Goal: Transaction & Acquisition: Purchase product/service

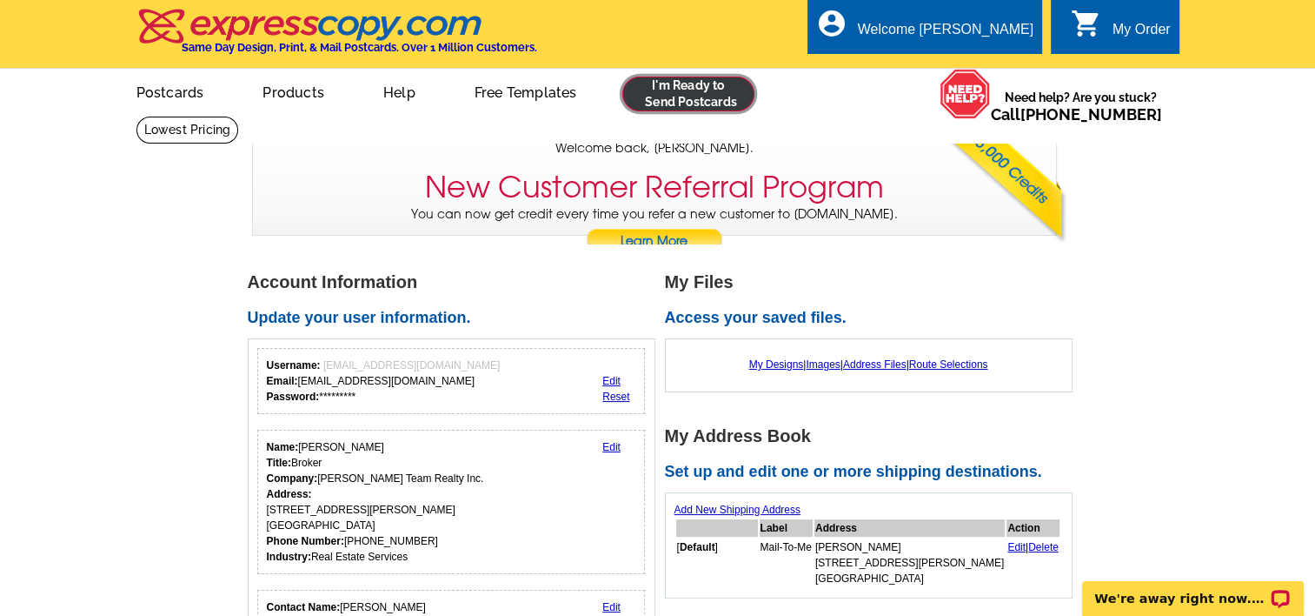
click at [689, 95] on link at bounding box center [689, 94] width 133 height 35
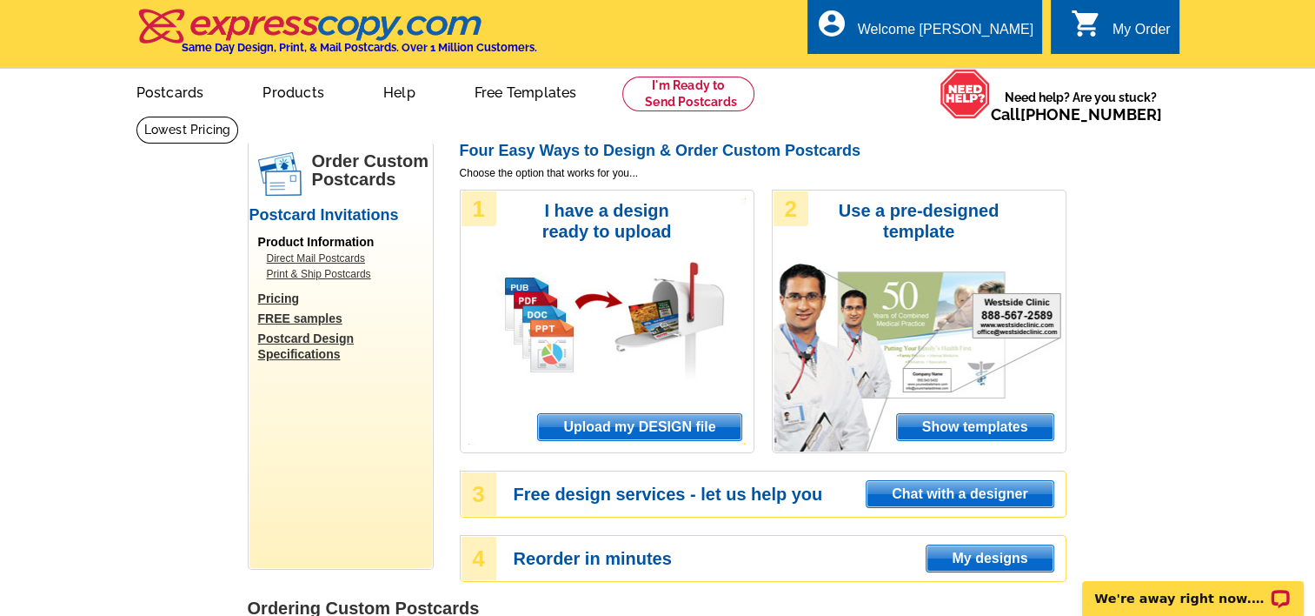
click at [957, 424] on span "Show templates" at bounding box center [975, 427] width 156 height 26
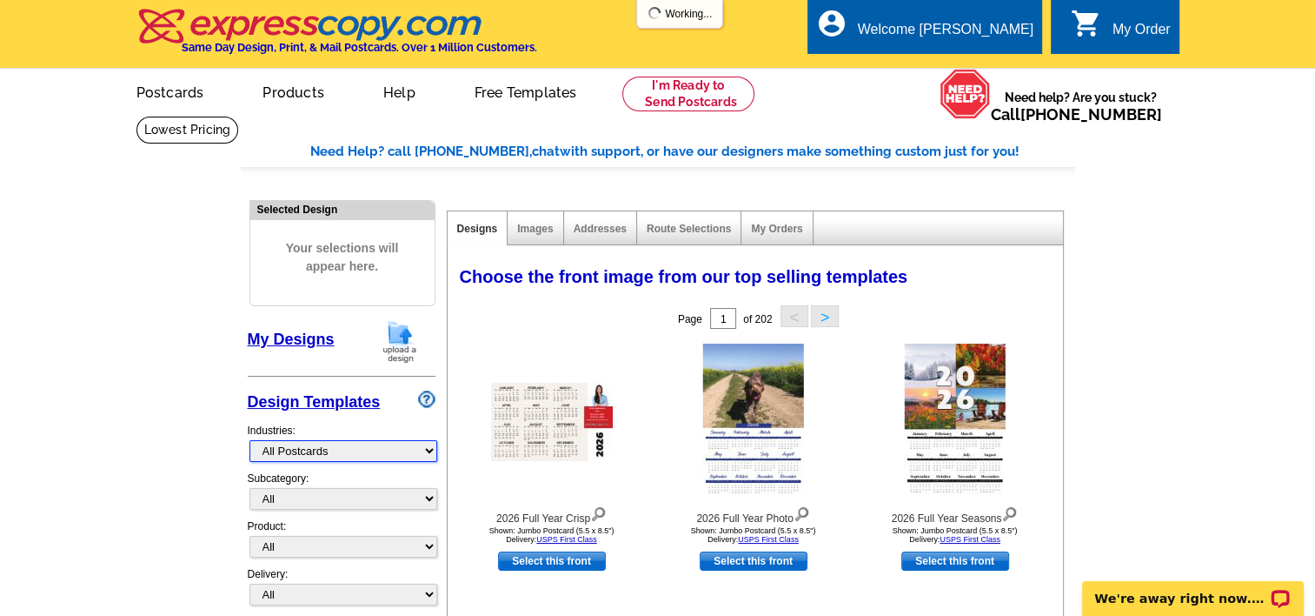
click at [268, 449] on select "What's New Real Estate Mortgage Insurance HVAC Dental Solar EDDM - NEW! Calenda…" at bounding box center [344, 451] width 188 height 22
select select "785"
click at [250, 440] on select "What's New Real Estate Mortgage Insurance HVAC Dental Solar EDDM - NEW! Calenda…" at bounding box center [344, 451] width 188 height 22
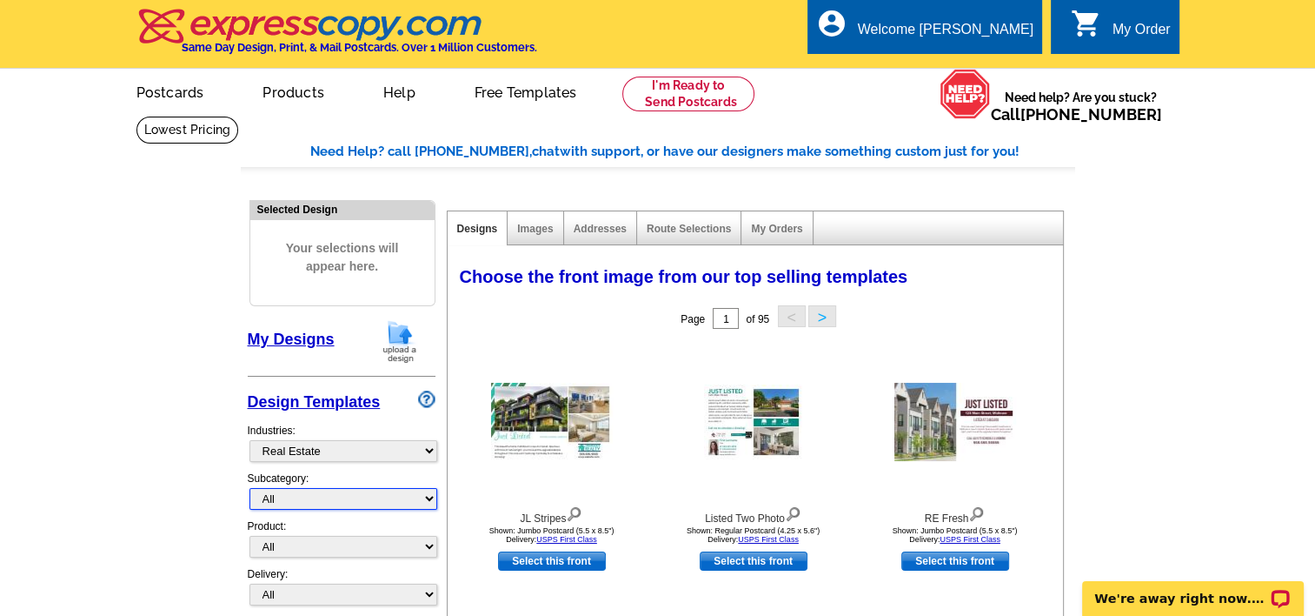
click at [312, 496] on select "All" at bounding box center [344, 499] width 188 height 22
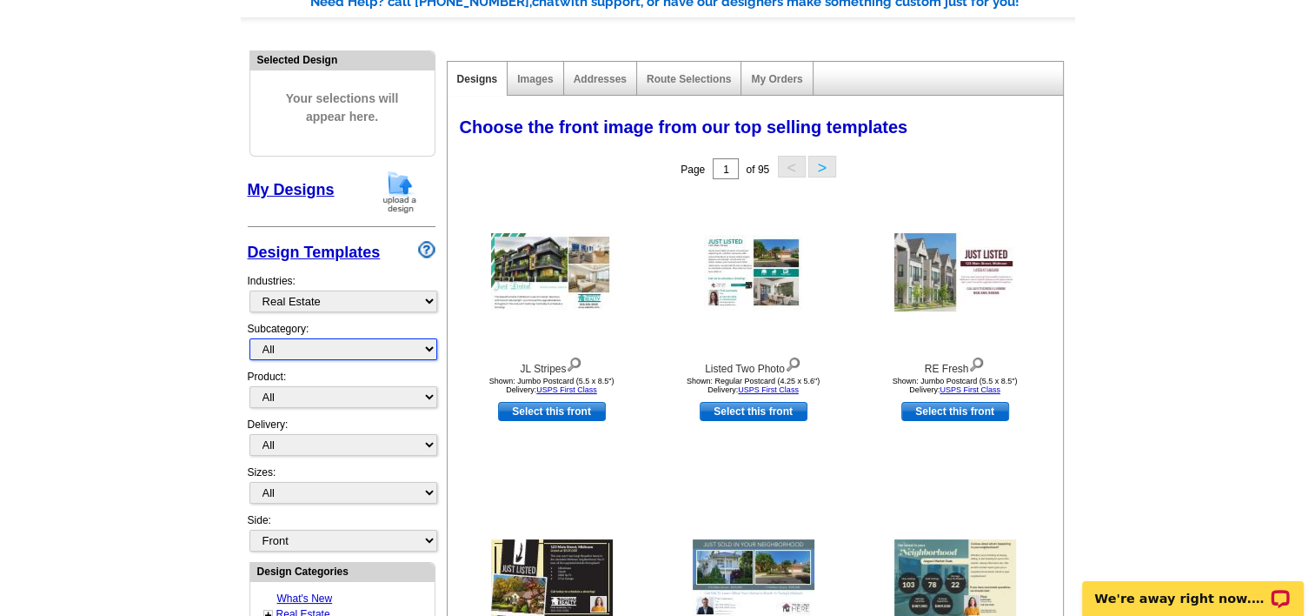
scroll to position [174, 0]
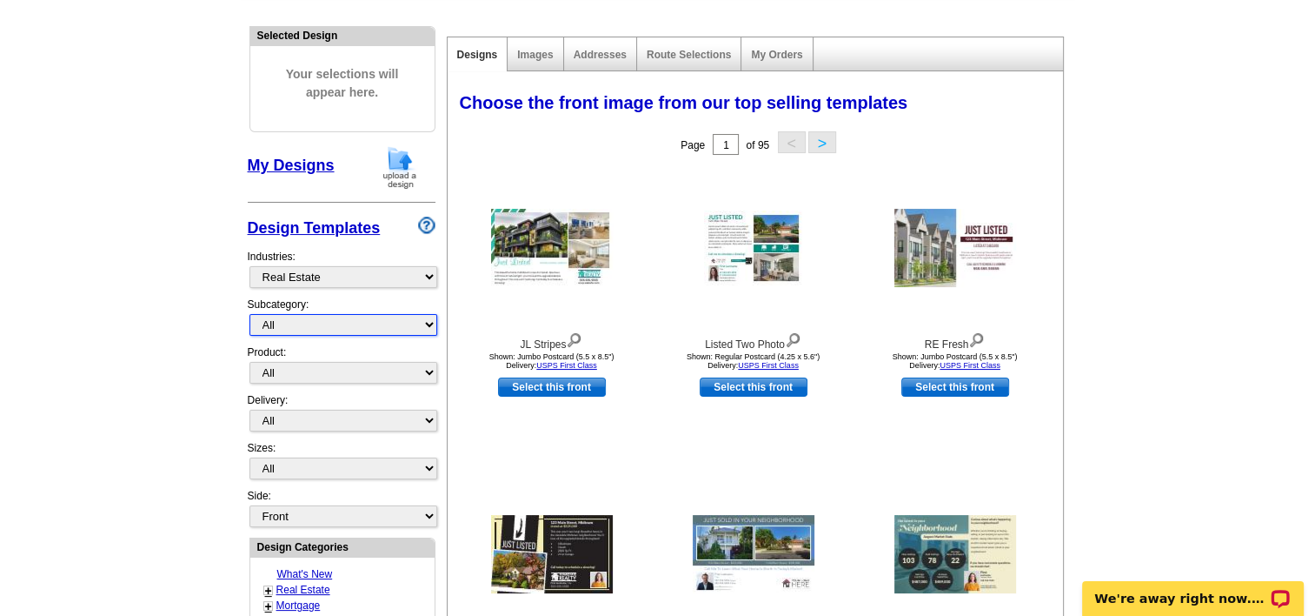
click at [285, 327] on select "All" at bounding box center [344, 325] width 188 height 22
click at [285, 328] on select "All" at bounding box center [344, 325] width 188 height 22
click at [290, 366] on select "All Postcards Letters and flyers Business Cards Door Hangers Greeting Cards" at bounding box center [344, 373] width 188 height 22
select select "1"
click at [250, 362] on select "All Postcards Letters and flyers Business Cards Door Hangers Greeting Cards" at bounding box center [344, 373] width 188 height 22
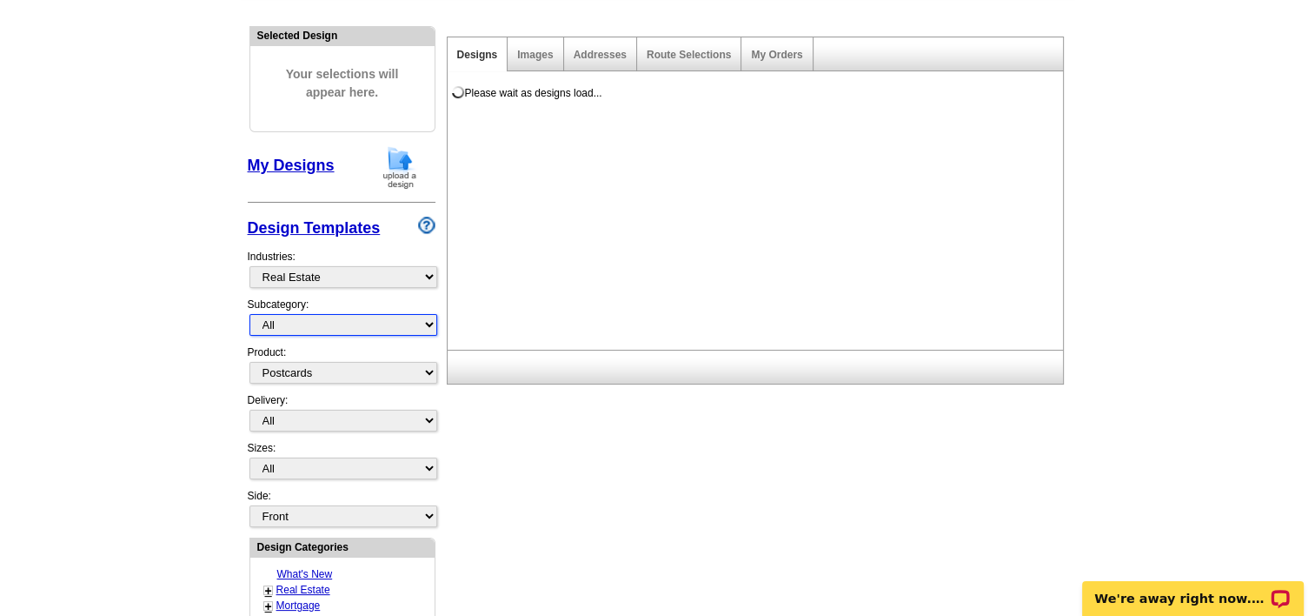
click at [292, 321] on select "All" at bounding box center [344, 325] width 188 height 22
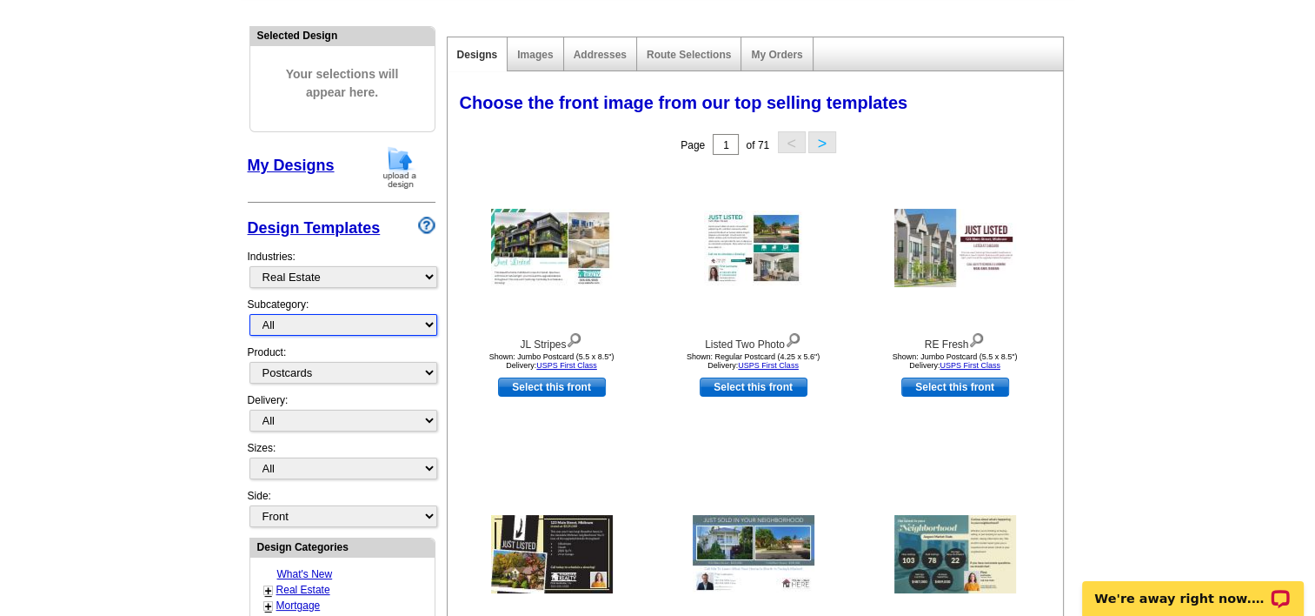
click at [292, 322] on select "All" at bounding box center [344, 325] width 188 height 22
click at [286, 414] on select "All First Class Mail Shipped to Me EDDM Save 66% on Postage" at bounding box center [344, 421] width 188 height 22
click at [285, 414] on select "All First Class Mail Shipped to Me EDDM Save 66% on Postage" at bounding box center [344, 421] width 188 height 22
click at [292, 463] on select "All Jumbo Postcard (5.5" x 8.5") Regular Postcard (4.25" x 5.6") Panoramic Post…" at bounding box center [344, 468] width 188 height 22
select select "1"
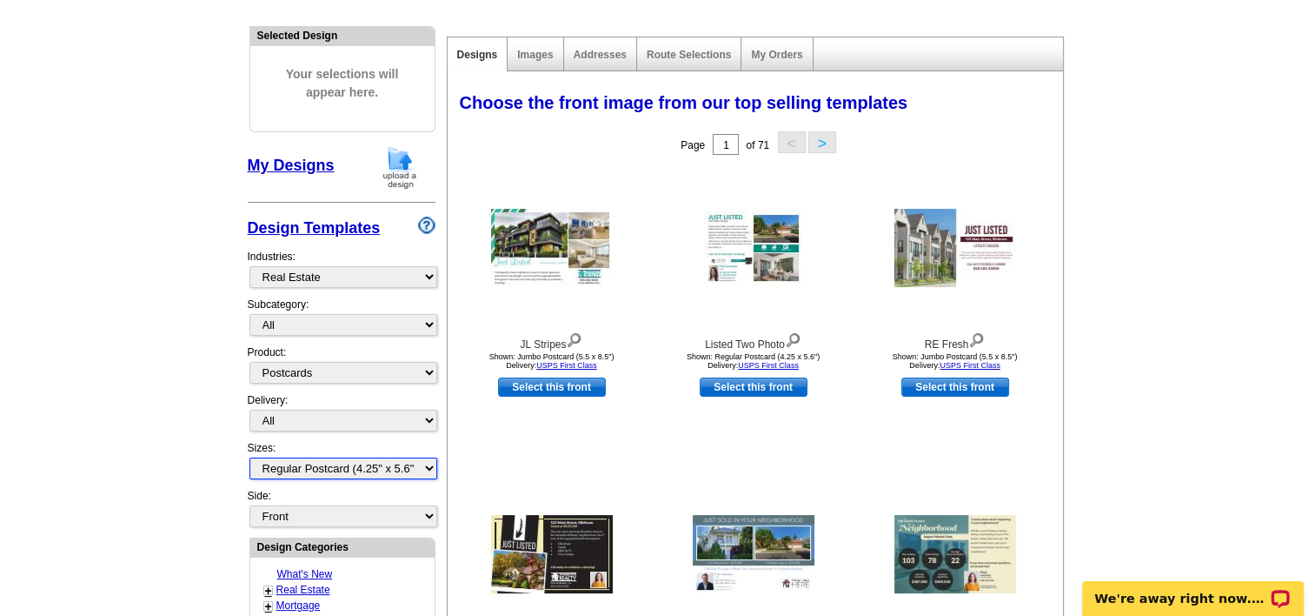
click at [250, 457] on select "All Jumbo Postcard (5.5" x 8.5") Regular Postcard (4.25" x 5.6") Panoramic Post…" at bounding box center [344, 468] width 188 height 22
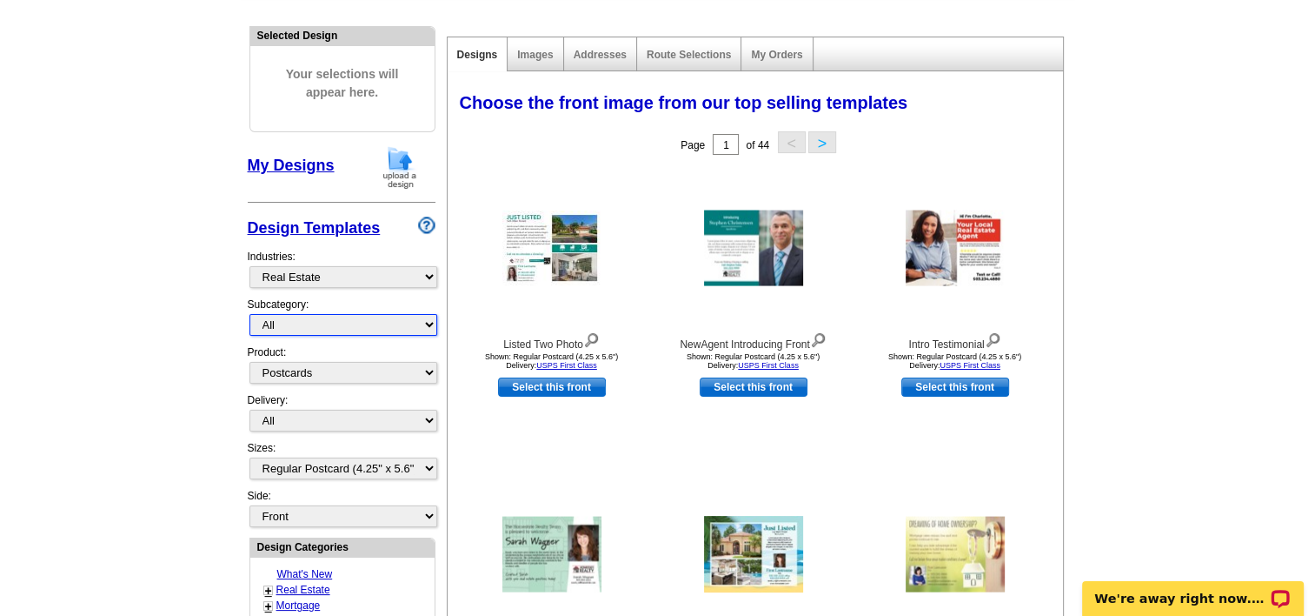
click at [303, 320] on select "All" at bounding box center [344, 325] width 188 height 22
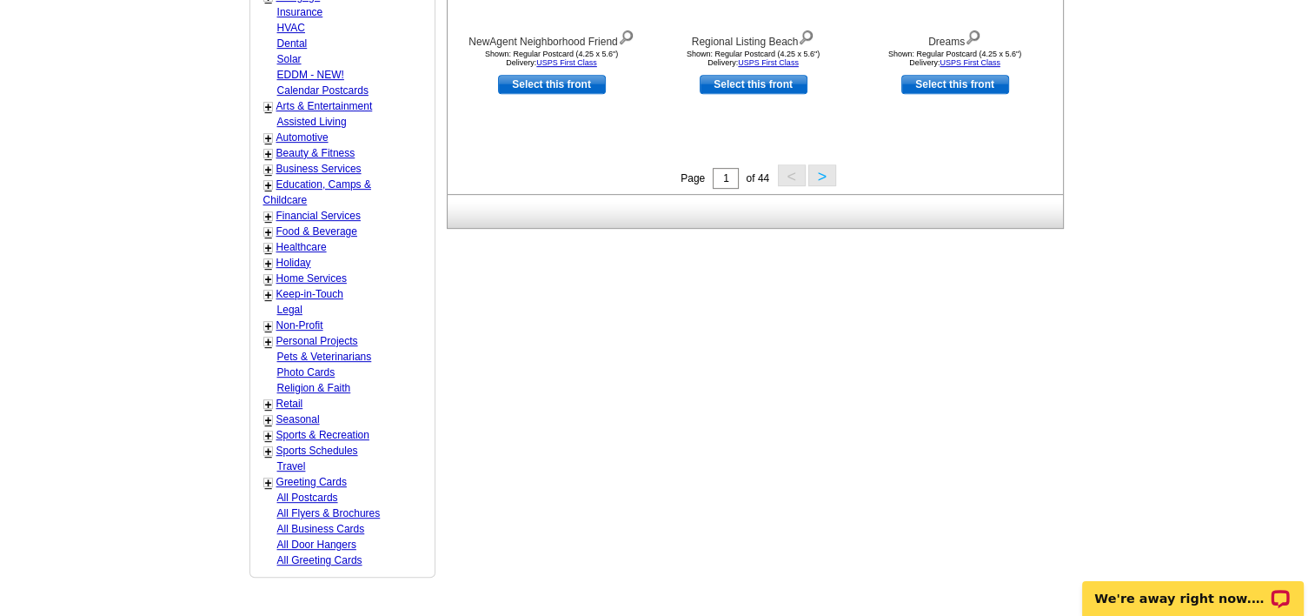
scroll to position [0, 0]
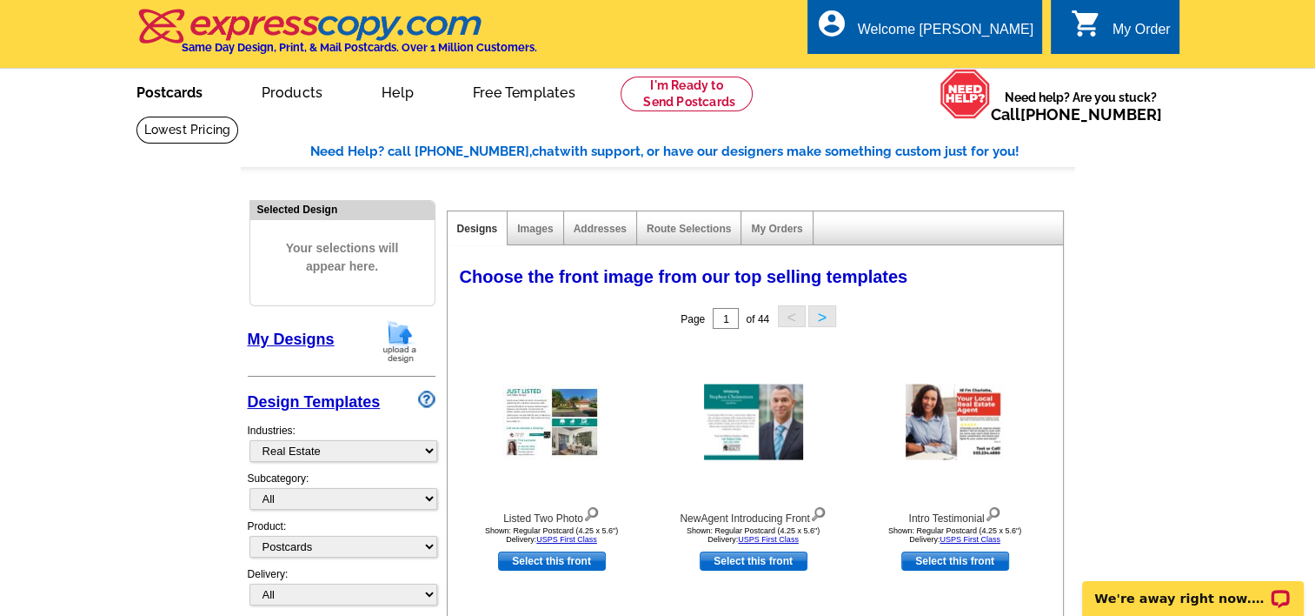
click at [180, 92] on link "Postcards" at bounding box center [170, 90] width 122 height 41
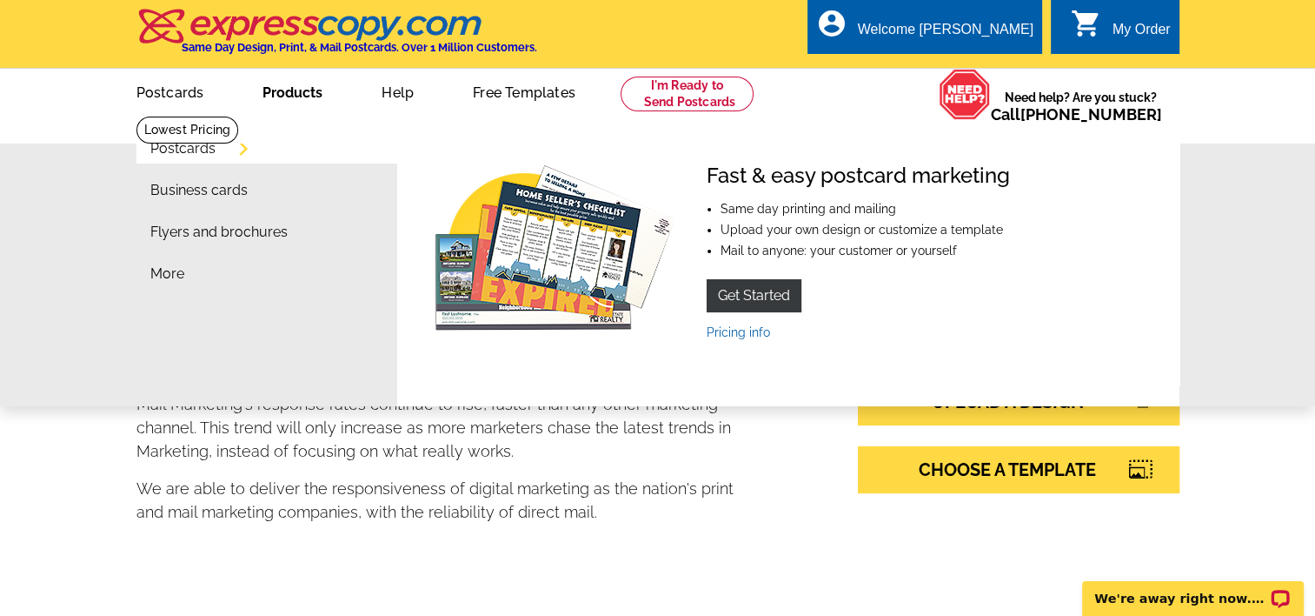
click at [187, 150] on link "Postcards" at bounding box center [182, 149] width 65 height 14
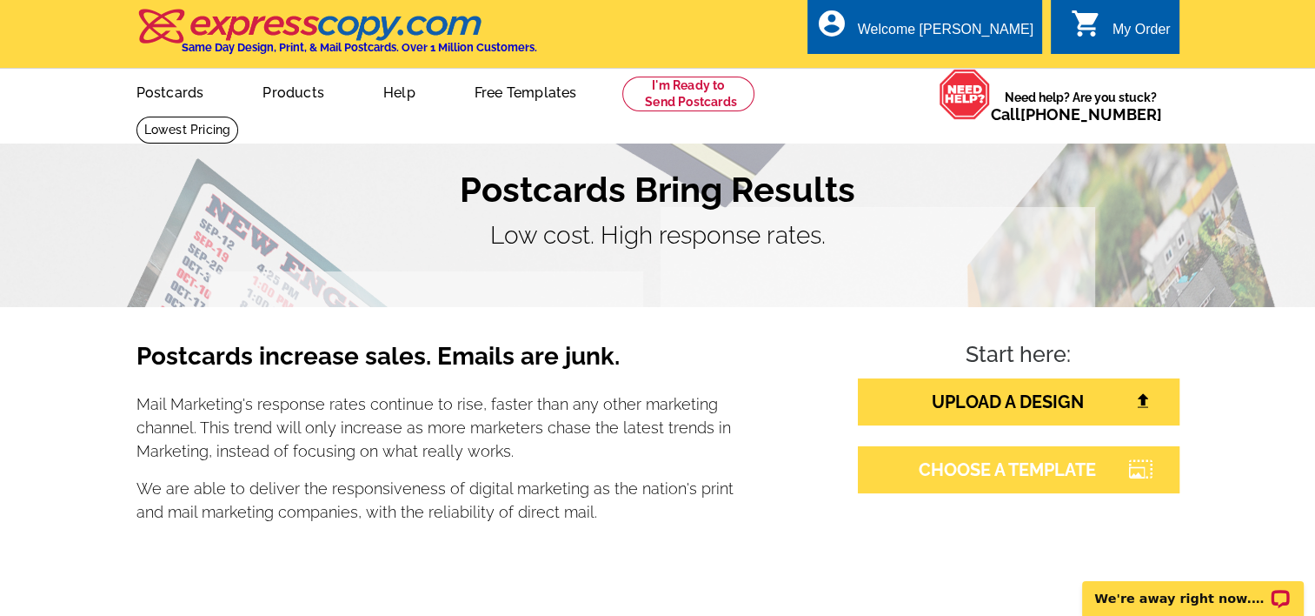
click at [1005, 465] on link "CHOOSE A TEMPLATE" at bounding box center [1019, 469] width 322 height 47
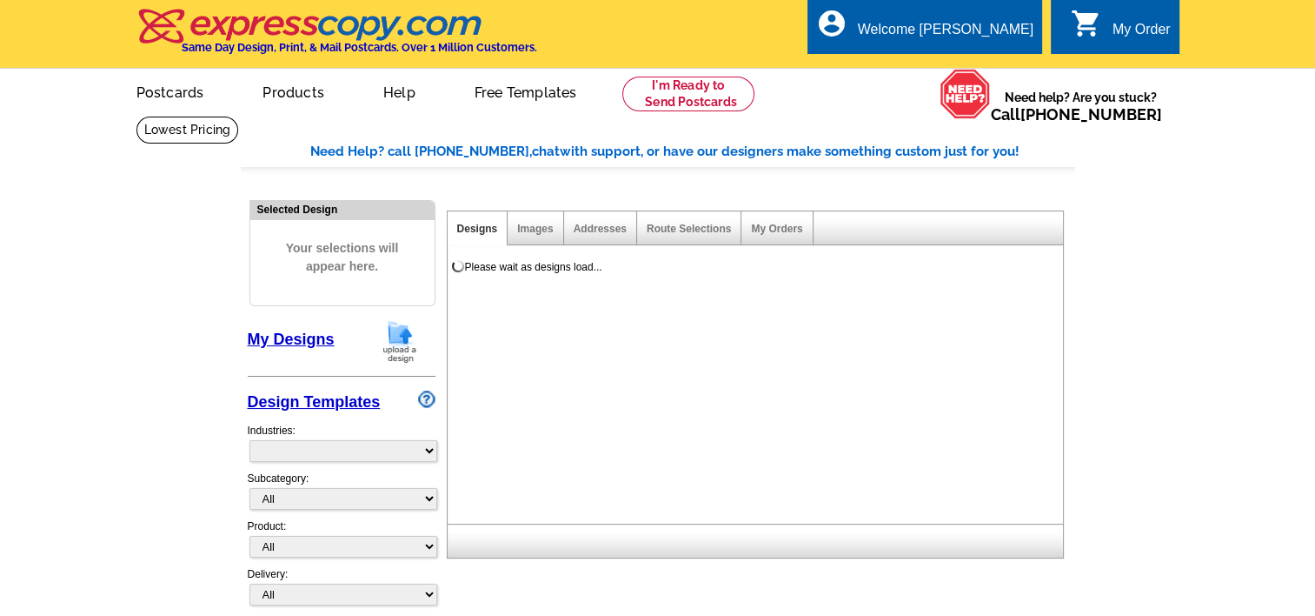
select select "785"
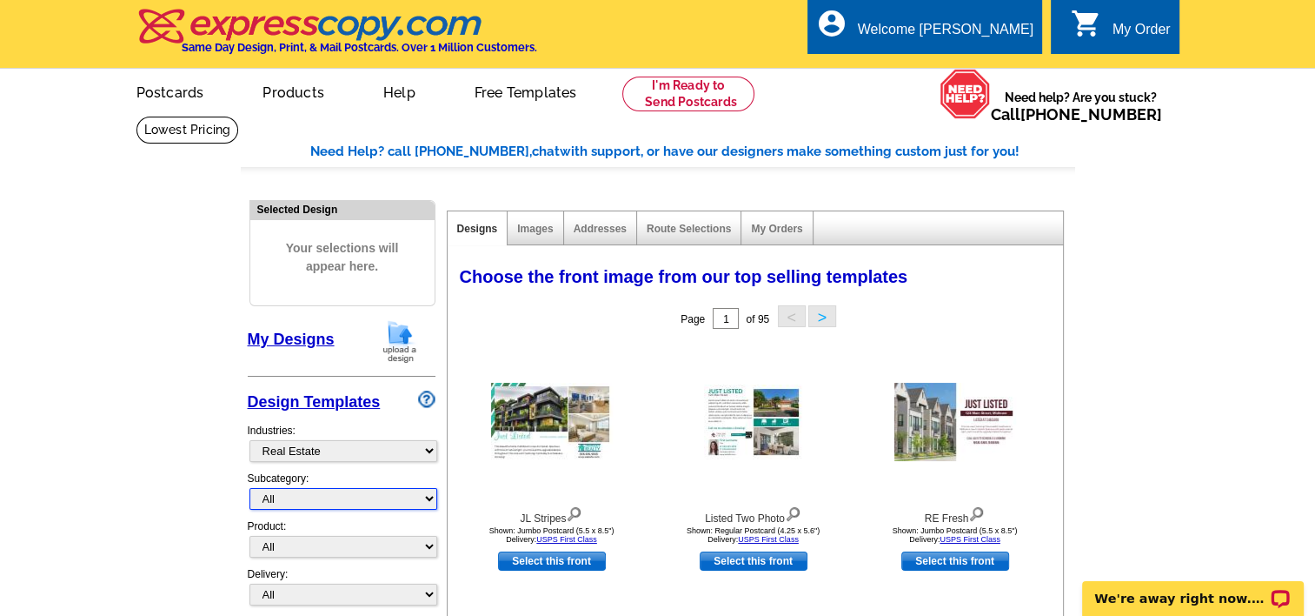
click at [328, 496] on select "All RE/MAX® Referrals Keller Williams® Berkshire Hathaway Home Services Century…" at bounding box center [344, 499] width 188 height 22
select select "788"
click at [250, 488] on select "All RE/MAX® Referrals Keller Williams® Berkshire Hathaway Home Services Century…" at bounding box center [344, 499] width 188 height 22
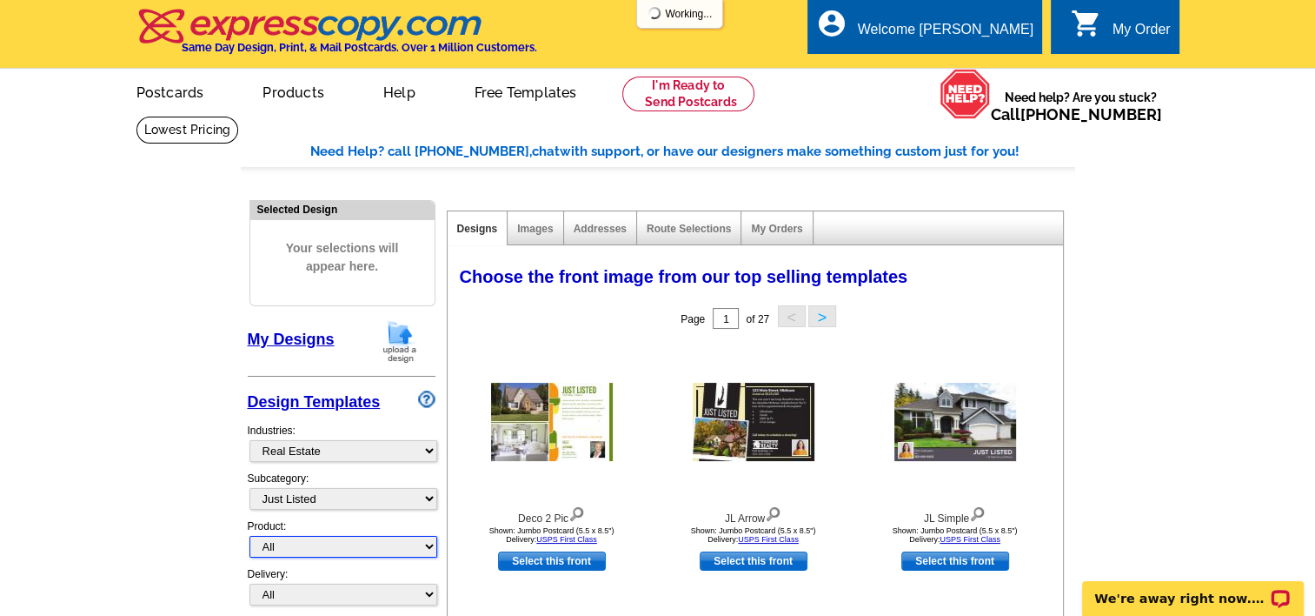
click at [316, 543] on select "All Postcards Letters and flyers Business Cards Door Hangers Greeting Cards" at bounding box center [344, 547] width 188 height 22
select select "1"
click at [250, 536] on select "All Postcards Letters and flyers Business Cards Door Hangers Greeting Cards" at bounding box center [344, 547] width 188 height 22
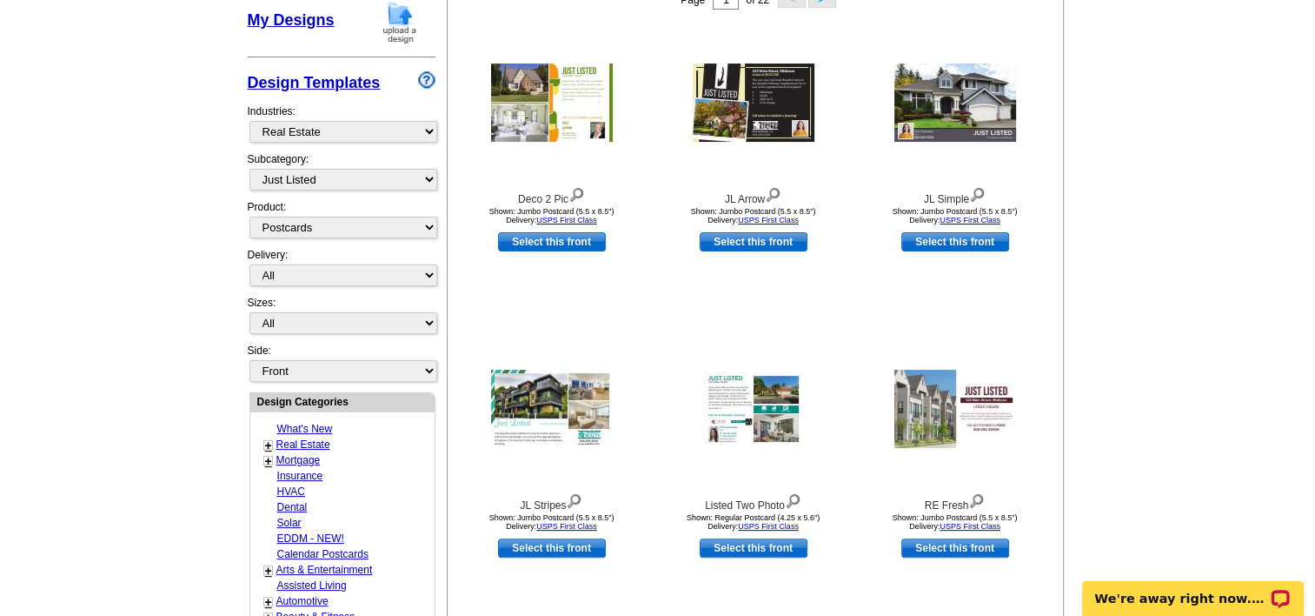
scroll to position [348, 0]
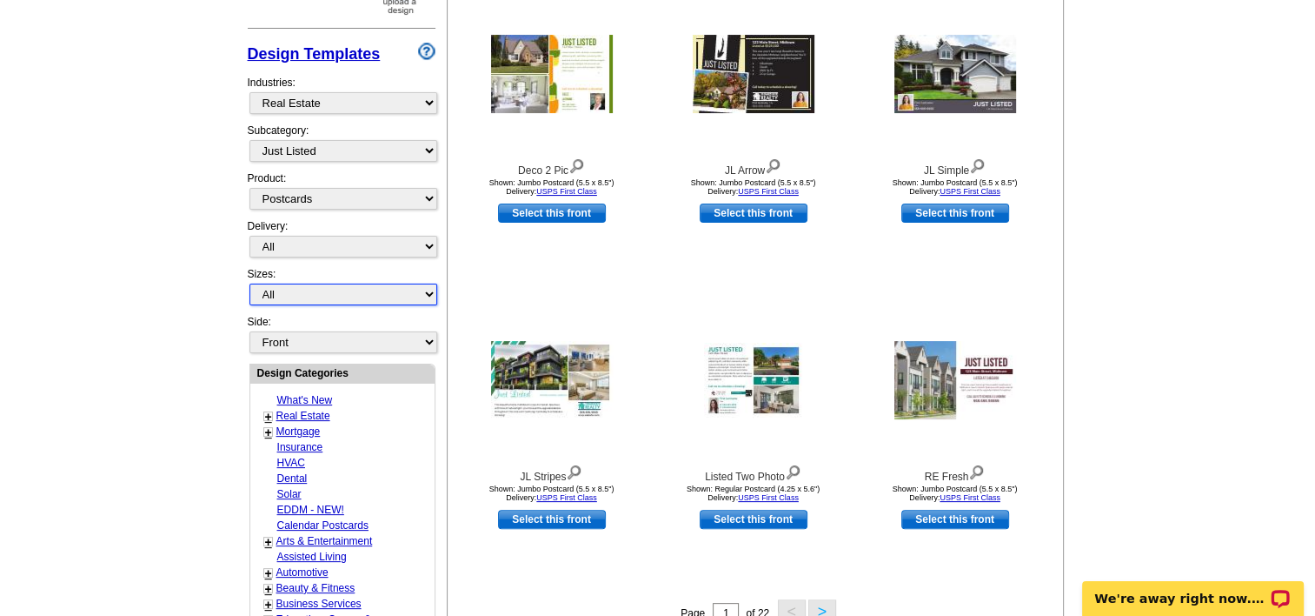
click at [294, 290] on select "All Jumbo Postcard (5.5" x 8.5") Regular Postcard (4.25" x 5.6") Panoramic Post…" at bounding box center [344, 294] width 188 height 22
select select "1"
click at [250, 283] on select "All Jumbo Postcard (5.5" x 8.5") Regular Postcard (4.25" x 5.6") Panoramic Post…" at bounding box center [344, 294] width 188 height 22
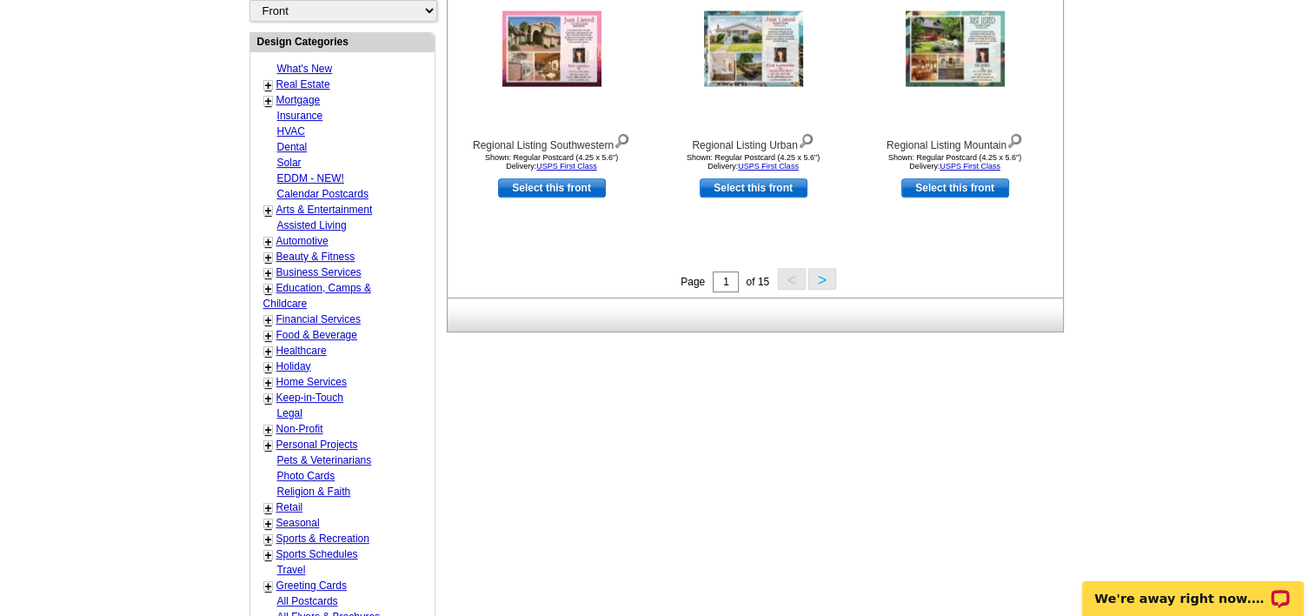
scroll to position [691, 0]
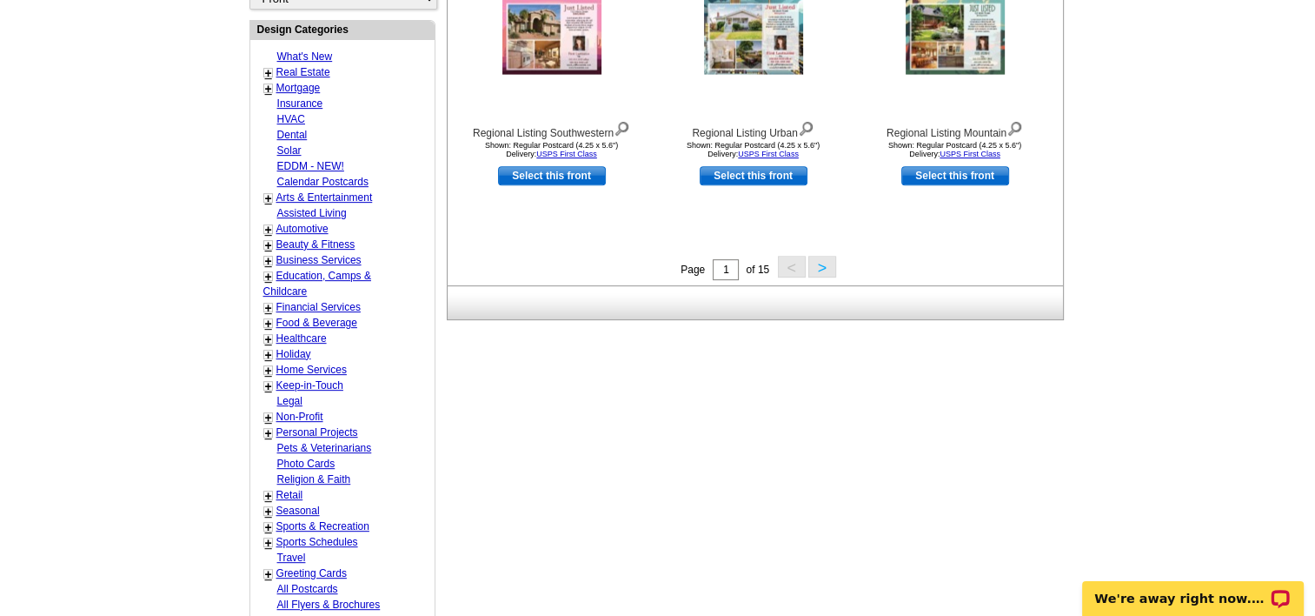
click at [826, 267] on button ">" at bounding box center [823, 267] width 28 height 22
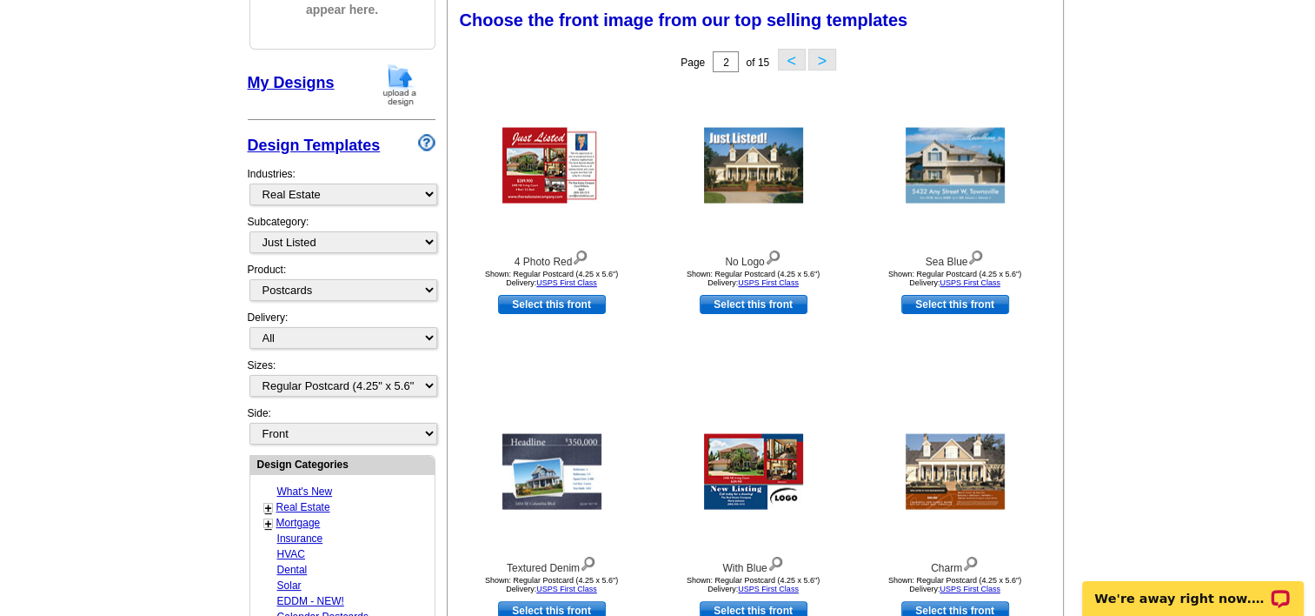
scroll to position [604, 0]
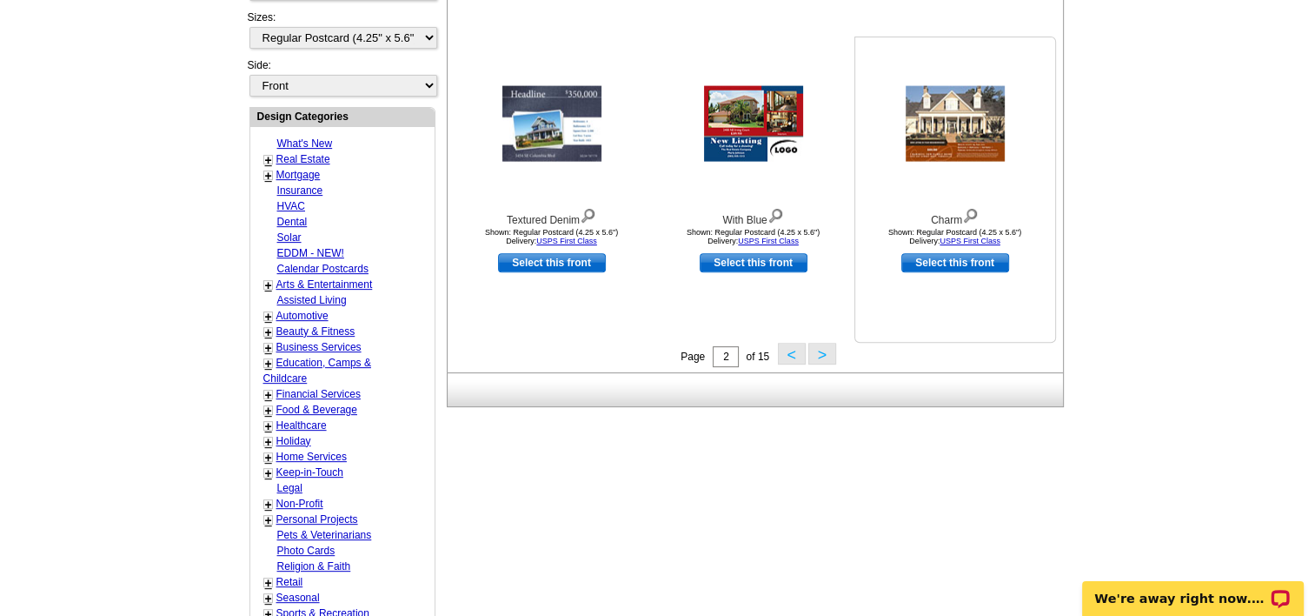
click at [934, 258] on link "Select this front" at bounding box center [956, 262] width 108 height 19
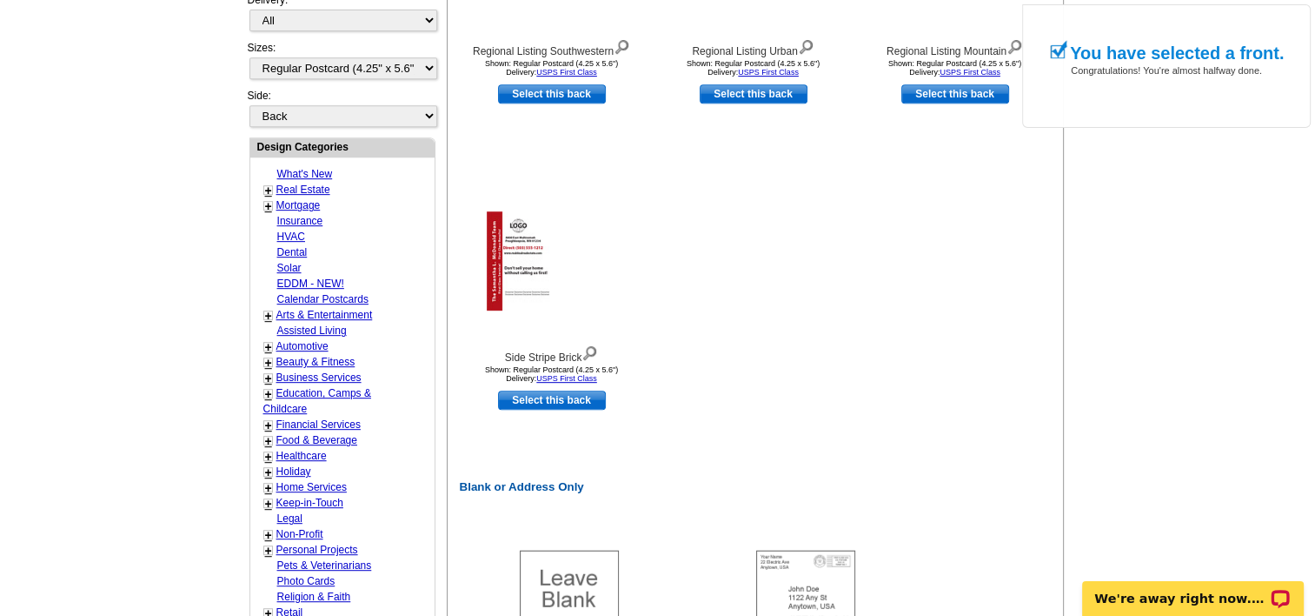
scroll to position [869, 0]
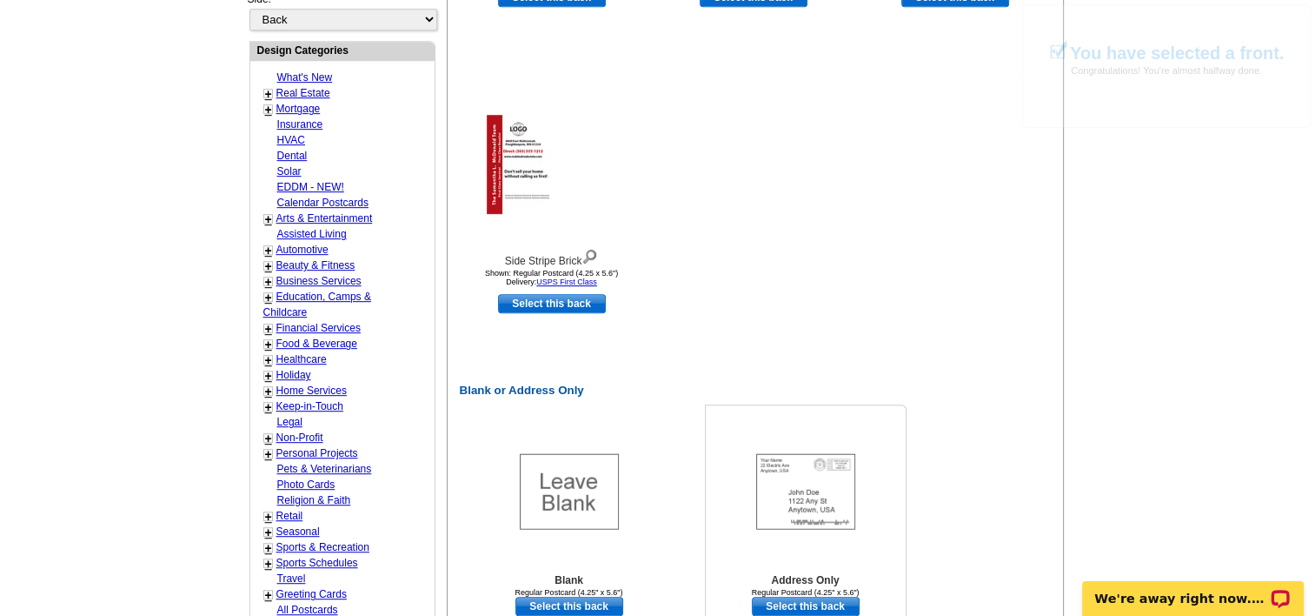
click at [788, 603] on link "Select this back" at bounding box center [806, 605] width 108 height 19
select select "front"
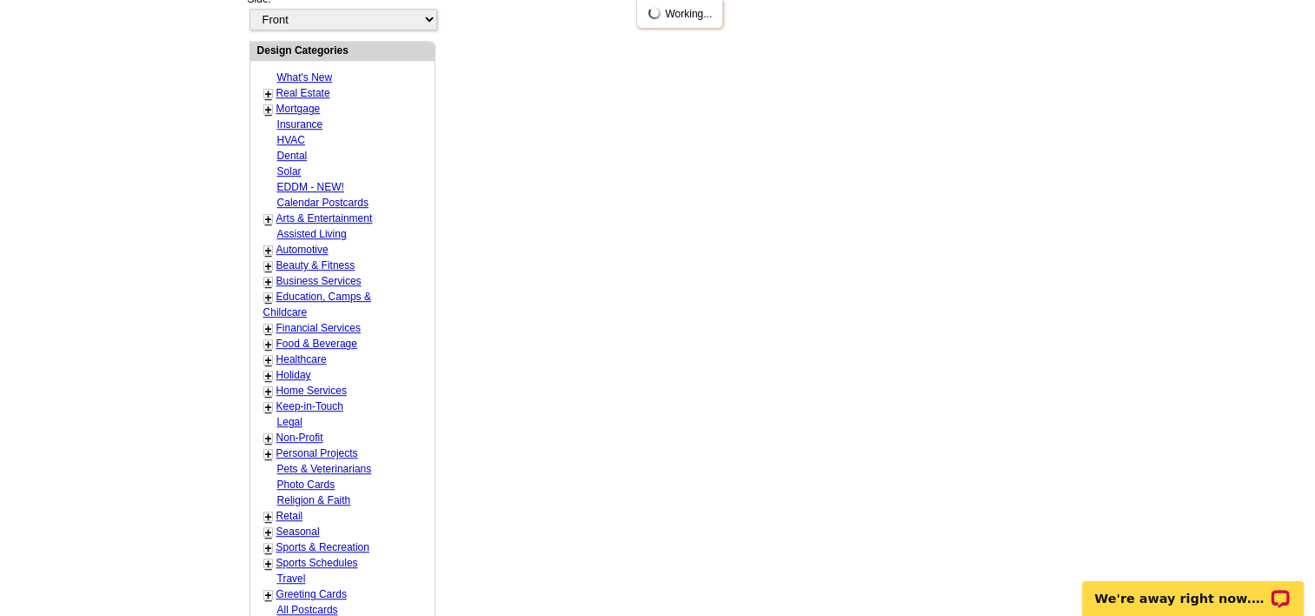
scroll to position [0, 0]
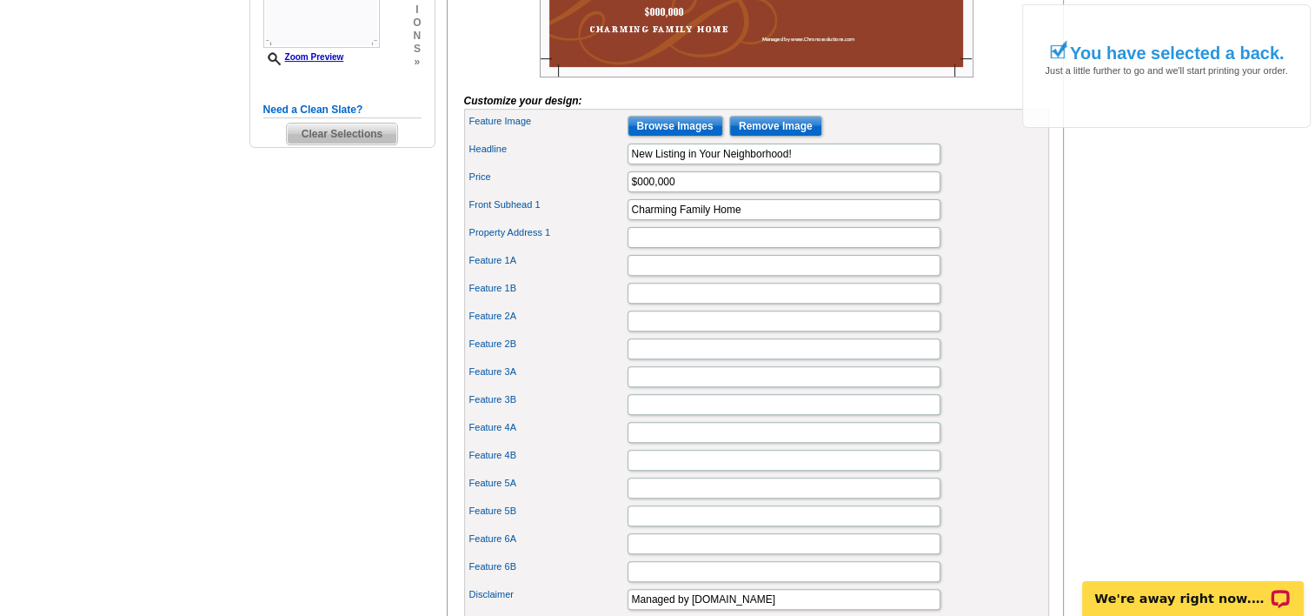
scroll to position [609, 0]
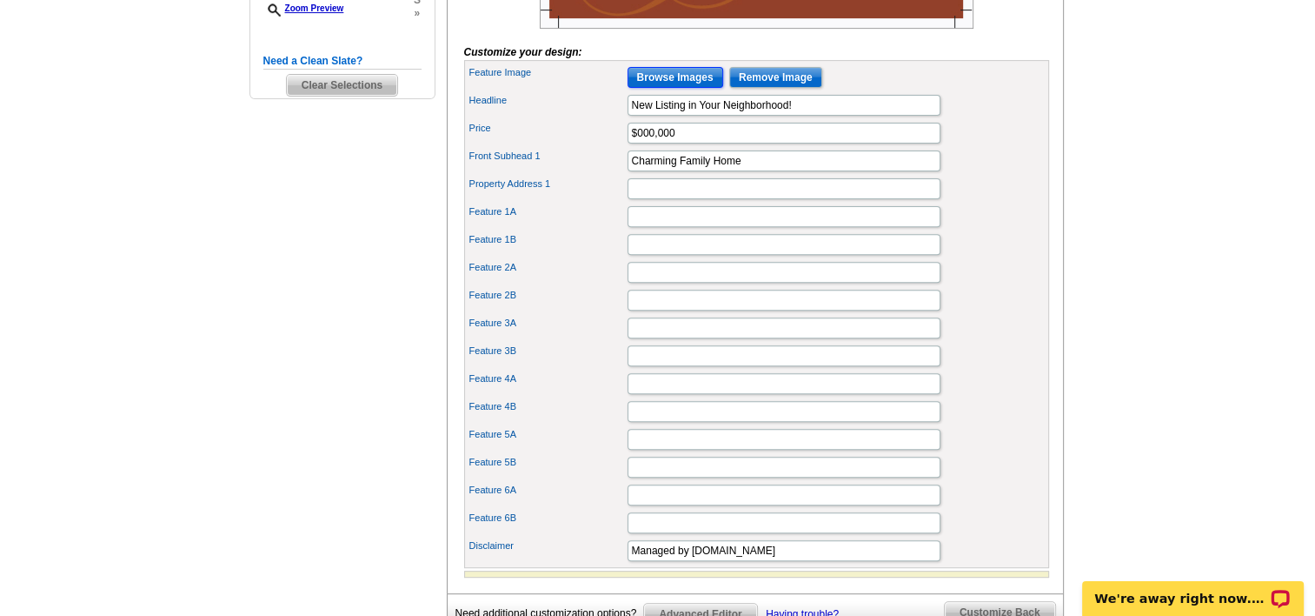
click at [655, 88] on input "Browse Images" at bounding box center [676, 77] width 96 height 21
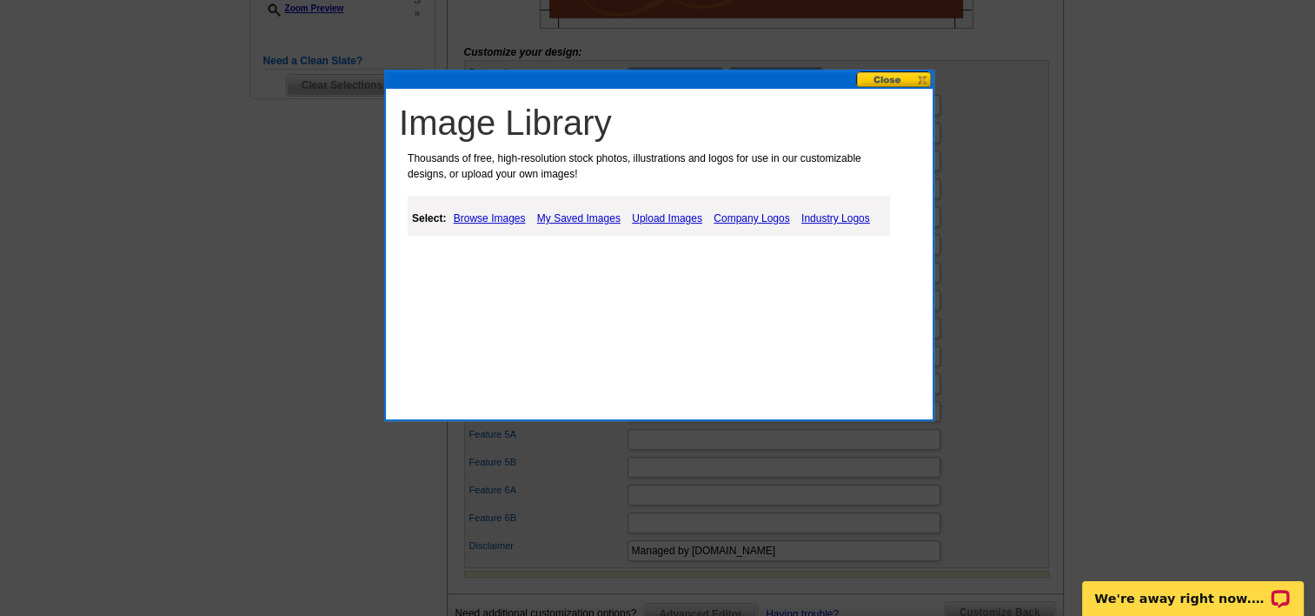
click at [668, 214] on link "Upload Images" at bounding box center [667, 218] width 79 height 21
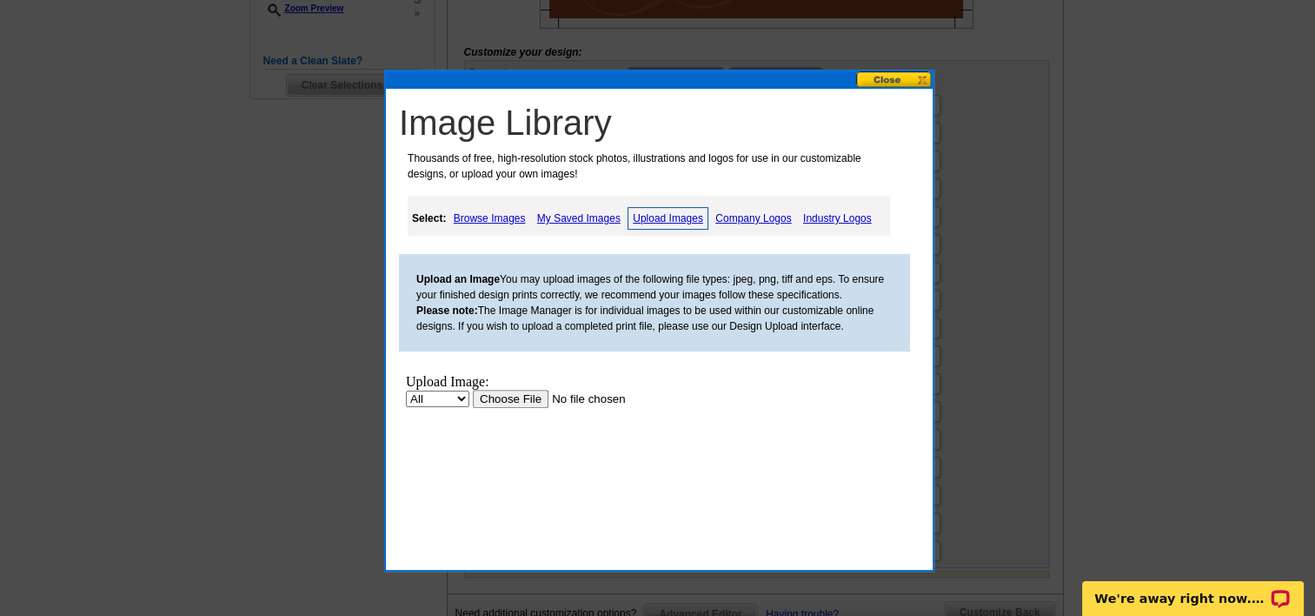
scroll to position [0, 0]
click at [508, 398] on input "file" at bounding box center [583, 399] width 220 height 18
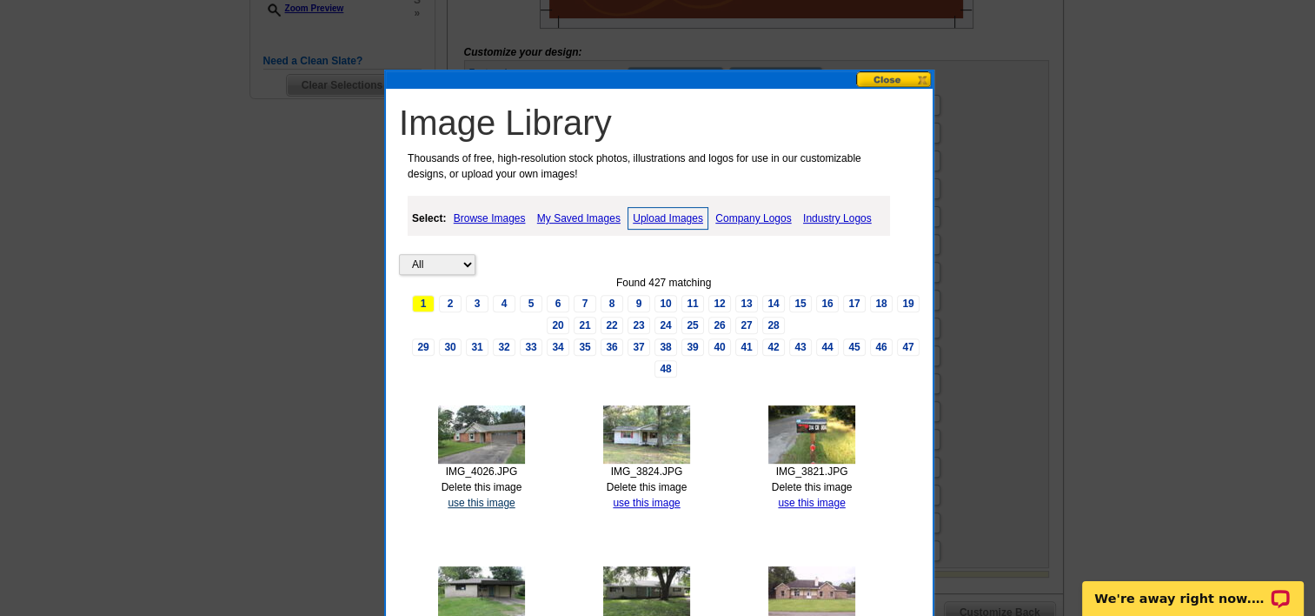
click at [489, 496] on link "use this image" at bounding box center [481, 502] width 67 height 12
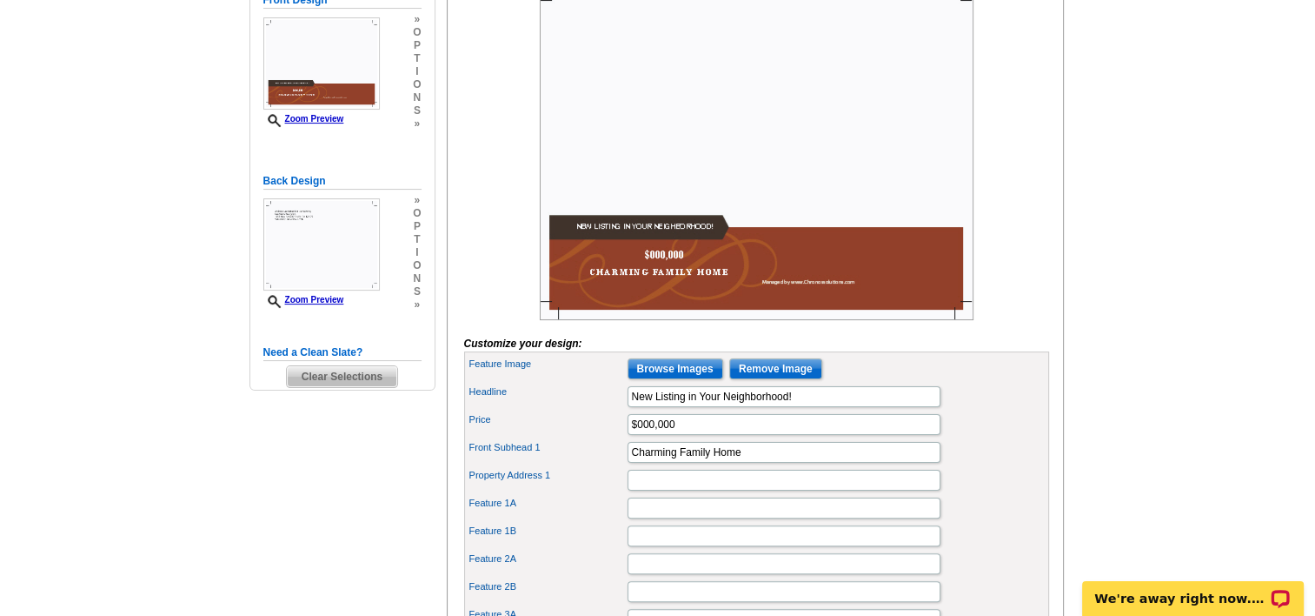
scroll to position [348, 0]
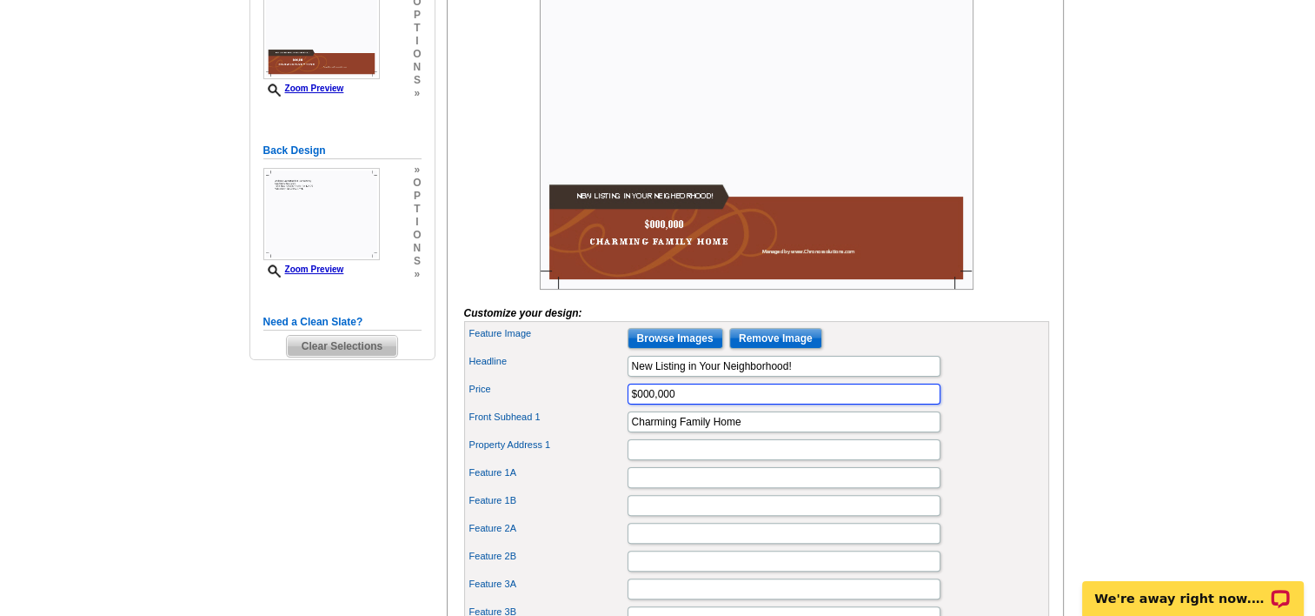
click at [647, 404] on input "$000,000" at bounding box center [784, 393] width 313 height 21
type input "$180,000"
click at [1155, 124] on main "Need Help? call [PHONE_NUMBER], chat with support, or have our designers make s…" at bounding box center [657, 373] width 1315 height 1211
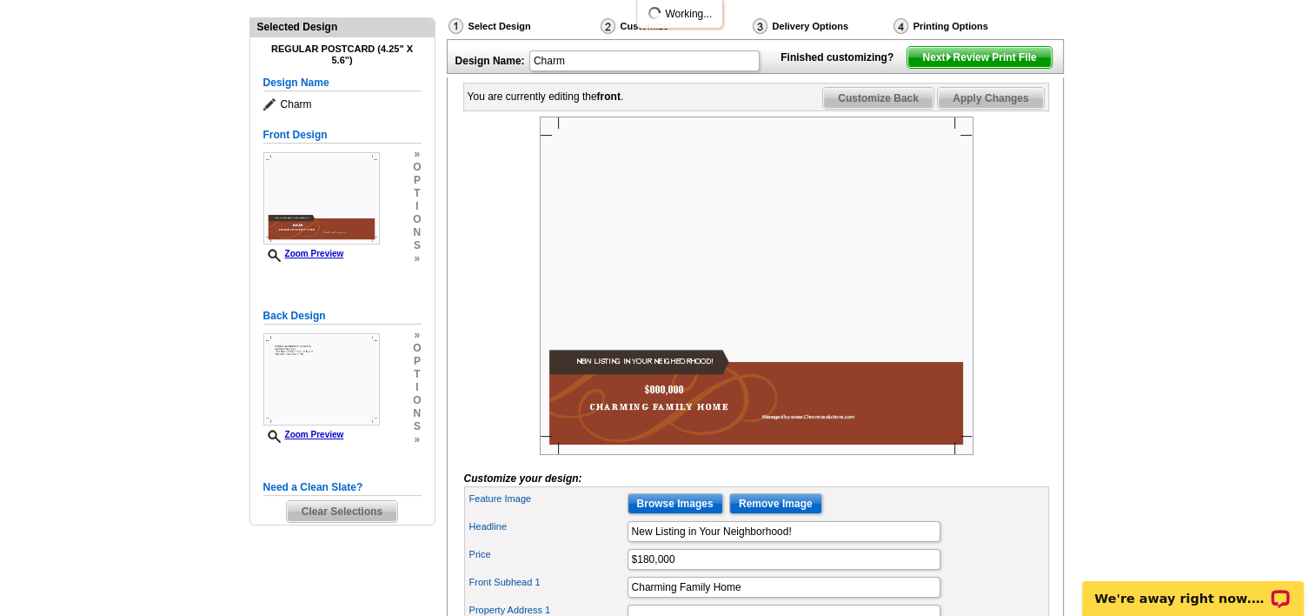
scroll to position [174, 0]
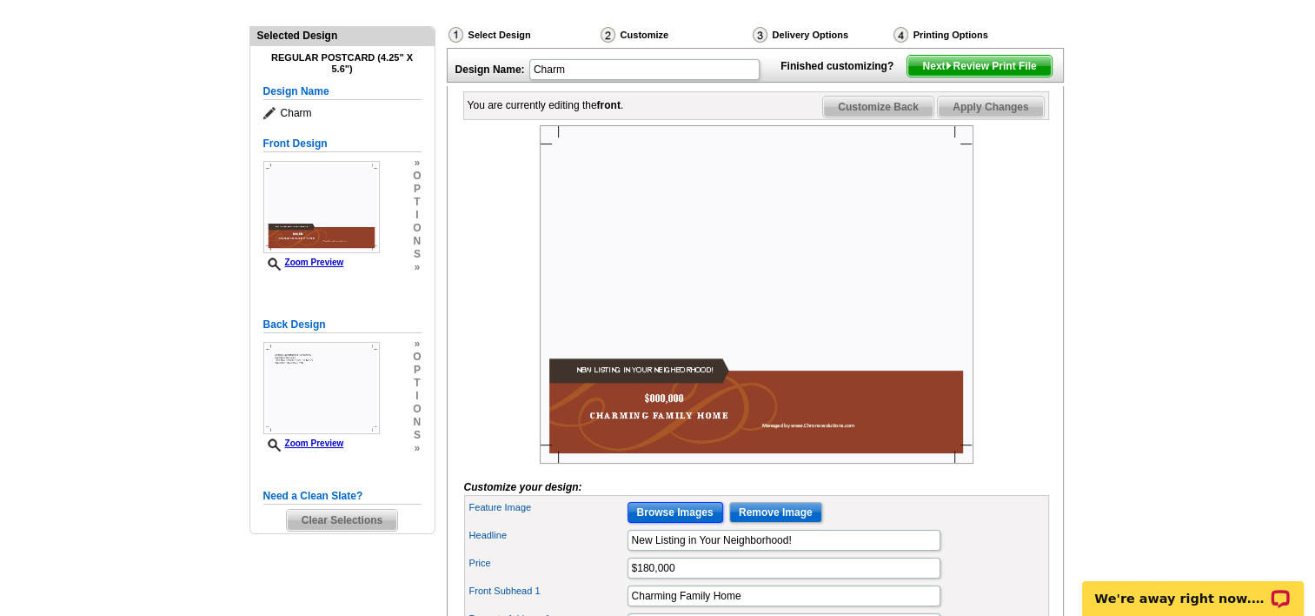
click at [656, 523] on input "Browse Images" at bounding box center [676, 512] width 96 height 21
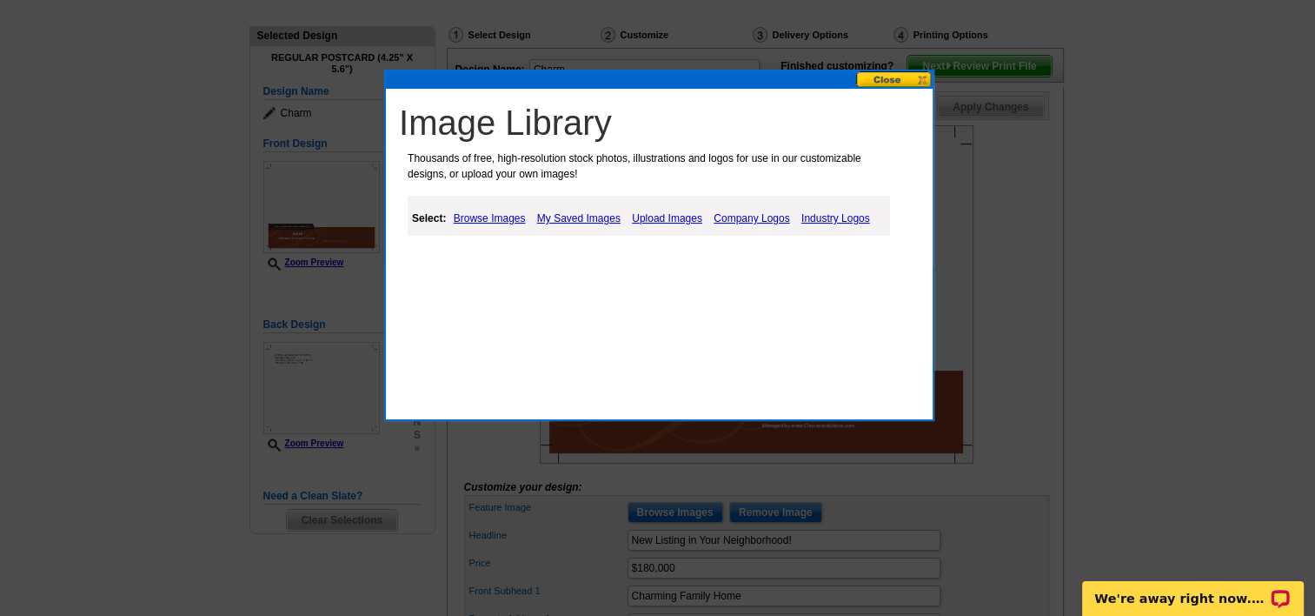
click at [669, 216] on link "Upload Images" at bounding box center [667, 218] width 79 height 21
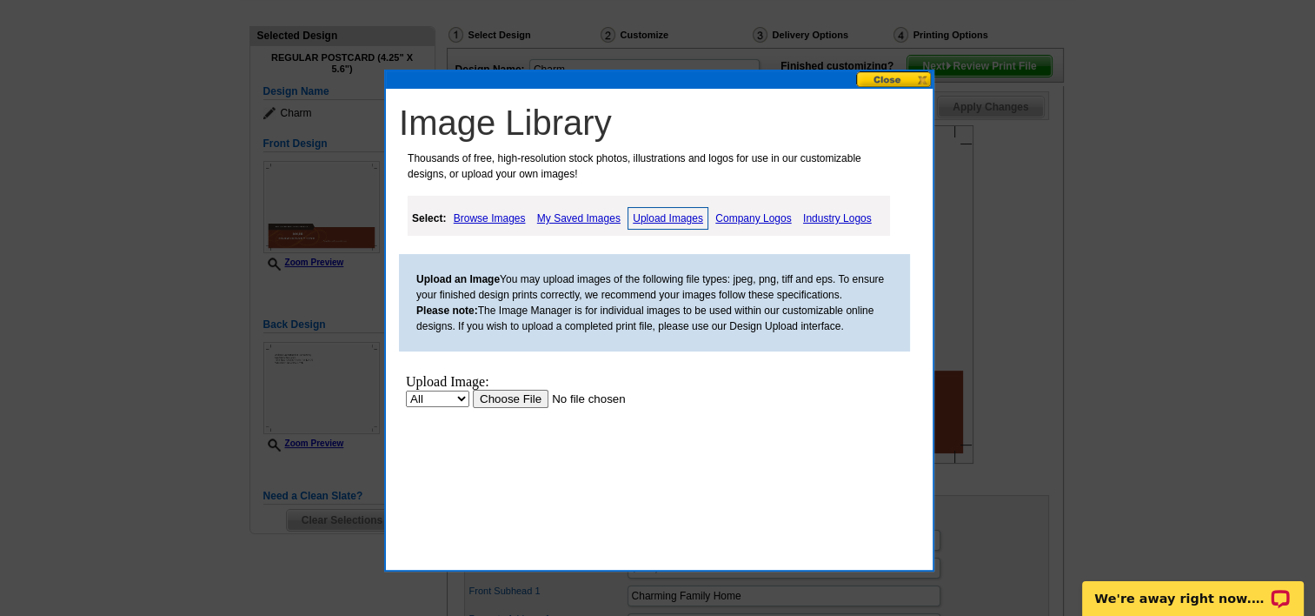
scroll to position [0, 0]
click at [509, 401] on input "file" at bounding box center [583, 399] width 220 height 18
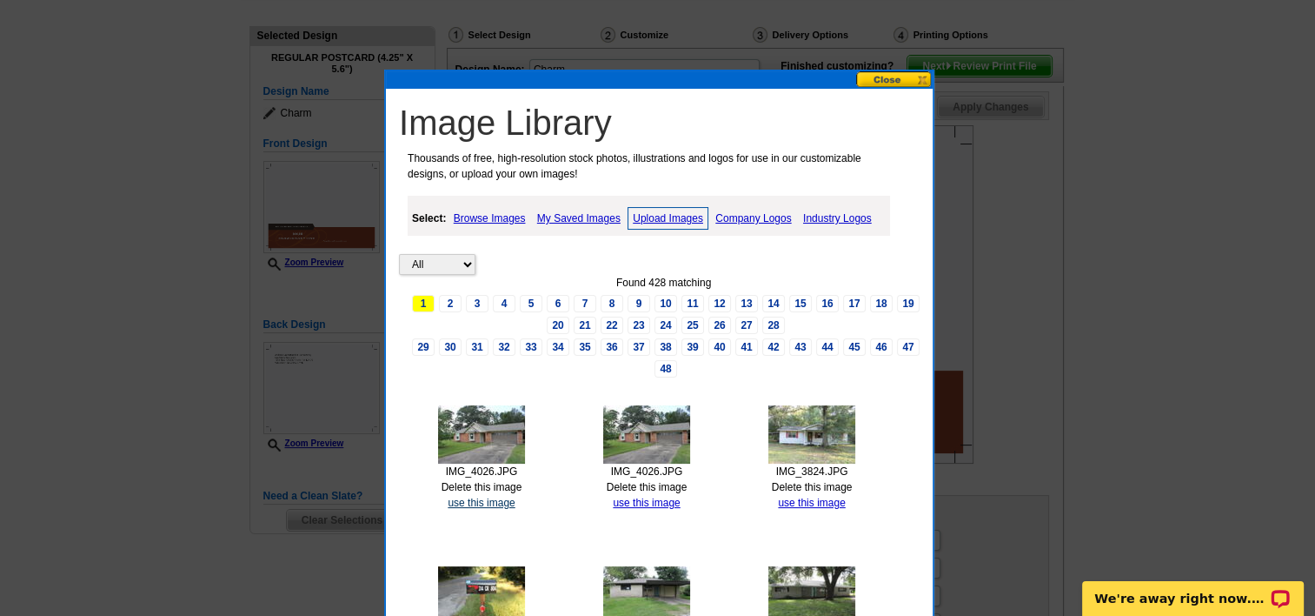
click at [487, 498] on link "use this image" at bounding box center [481, 502] width 67 height 12
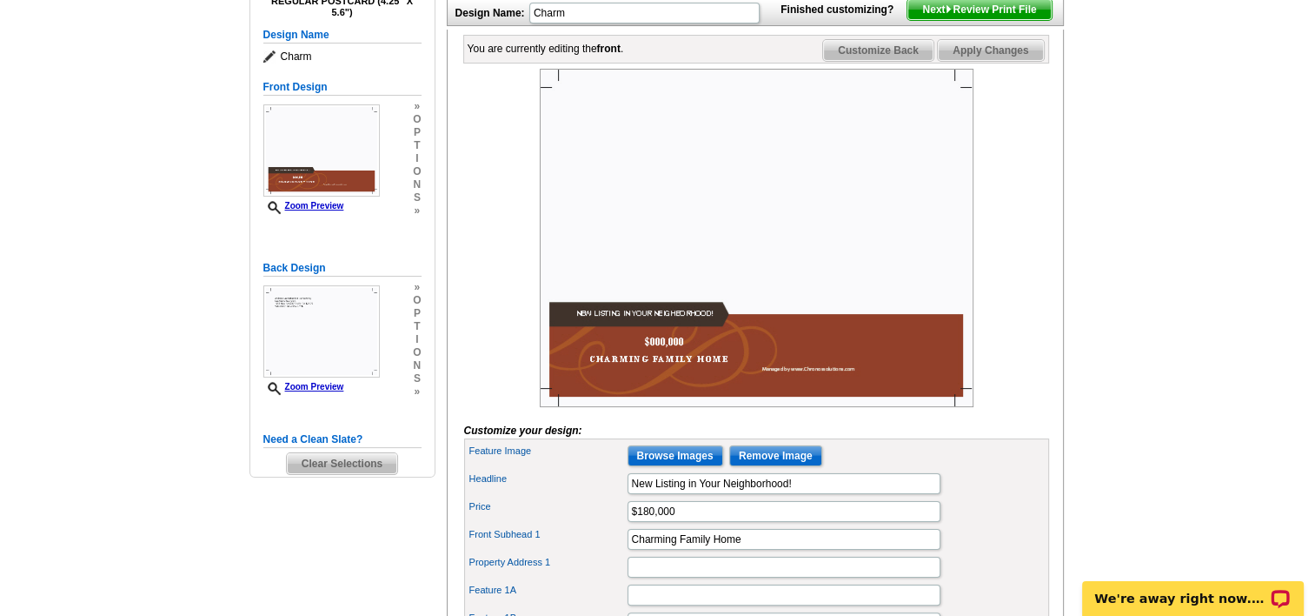
scroll to position [261, 0]
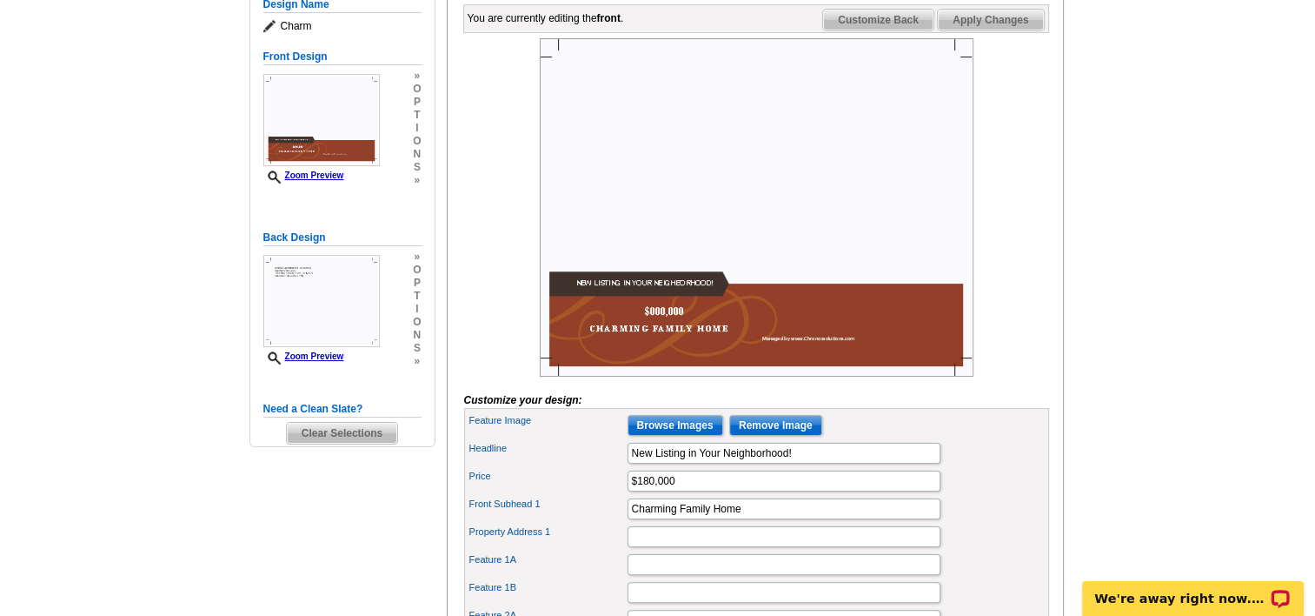
click at [1005, 30] on span "Apply Changes" at bounding box center [990, 20] width 105 height 21
click at [667, 547] on input "Property Address 1" at bounding box center [784, 536] width 313 height 21
paste input "[STREET_ADDRESS]"
type input "[STREET_ADDRESS]"
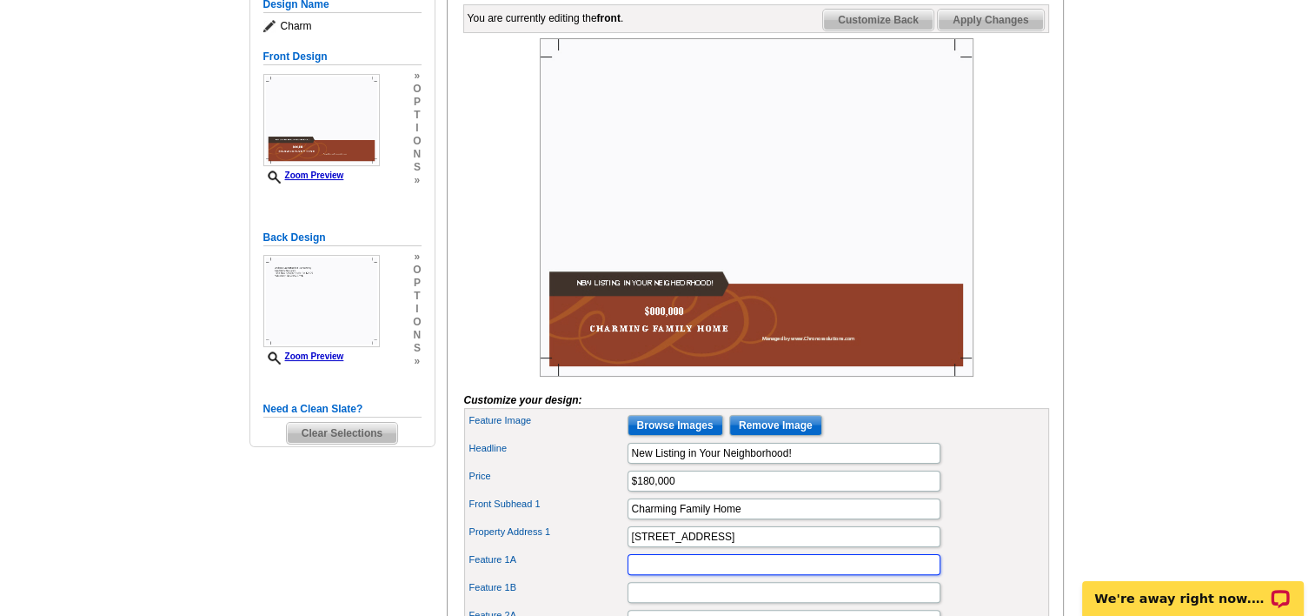
click at [709, 575] on input "Feature 1A" at bounding box center [784, 564] width 313 height 21
click at [656, 575] on input "Feature 1A" at bounding box center [784, 564] width 313 height 21
paste input "HUD Case #512-398347"
type input "HUD Case #512-398347"
click at [1014, 467] on div "Headline New Listing in Your Neighborhood!" at bounding box center [757, 453] width 578 height 28
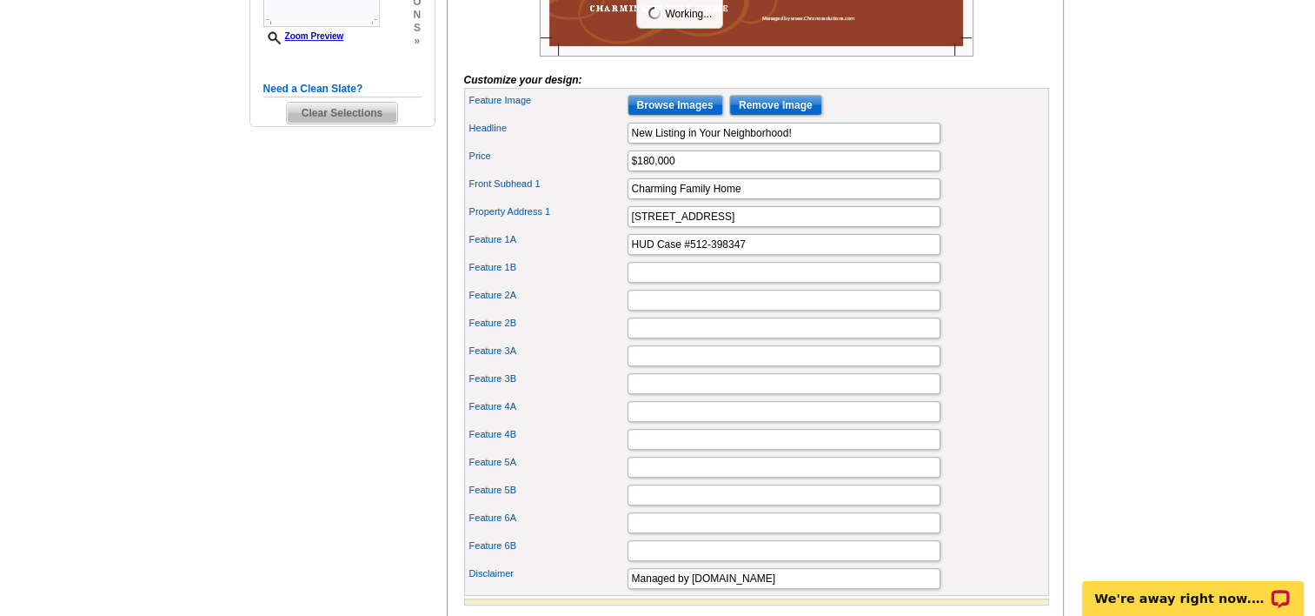
scroll to position [609, 0]
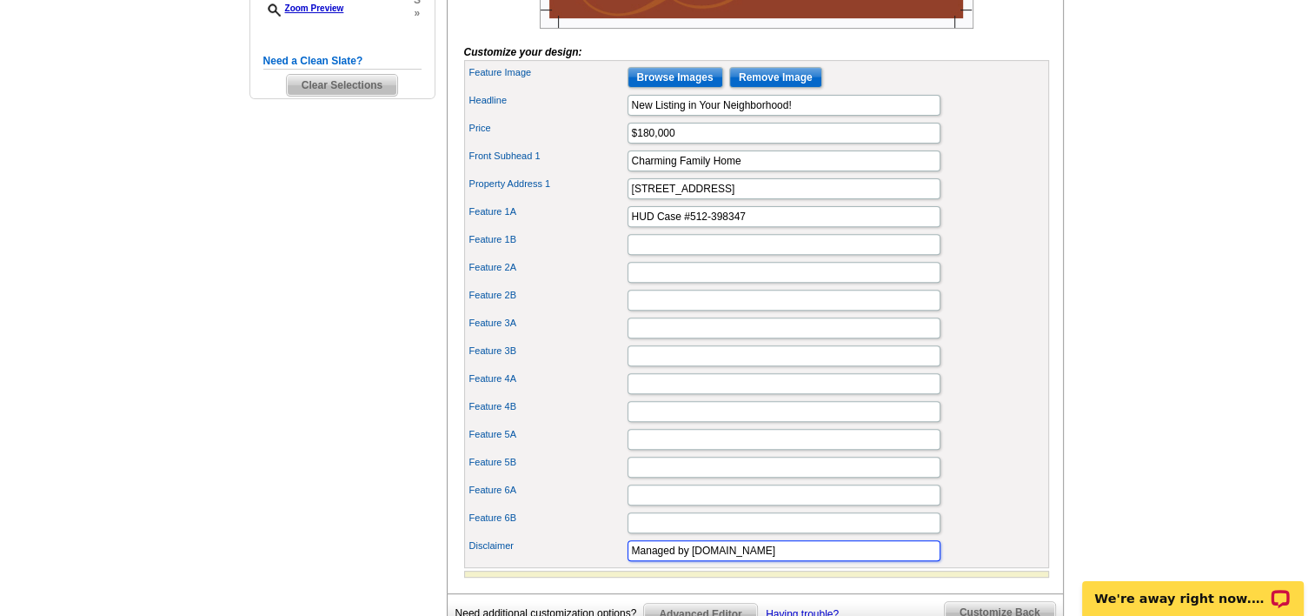
click at [795, 561] on input "Managed by [DOMAIN_NAME]" at bounding box center [784, 550] width 313 height 21
click at [797, 561] on input "Managed by www.ATEAMREALTYI [DOMAIN_NAME]" at bounding box center [784, 550] width 313 height 21
type input "Managed by [DOMAIN_NAME]"
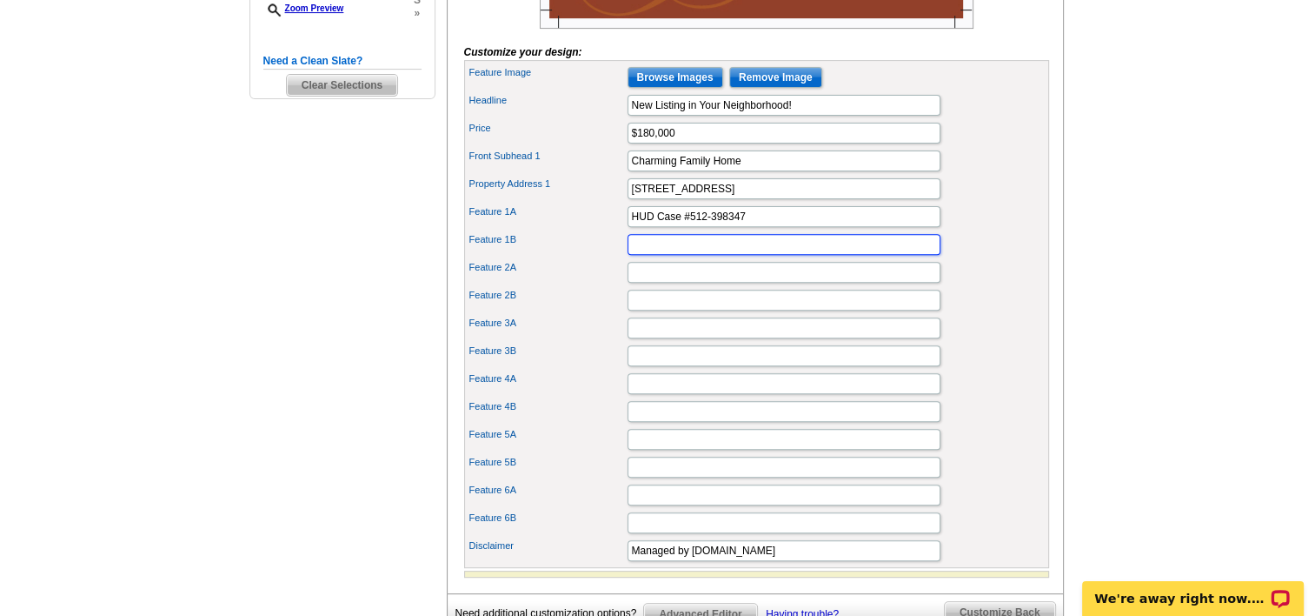
click at [709, 255] on input "Feature 1B" at bounding box center [784, 244] width 313 height 21
type input "1576 SF"
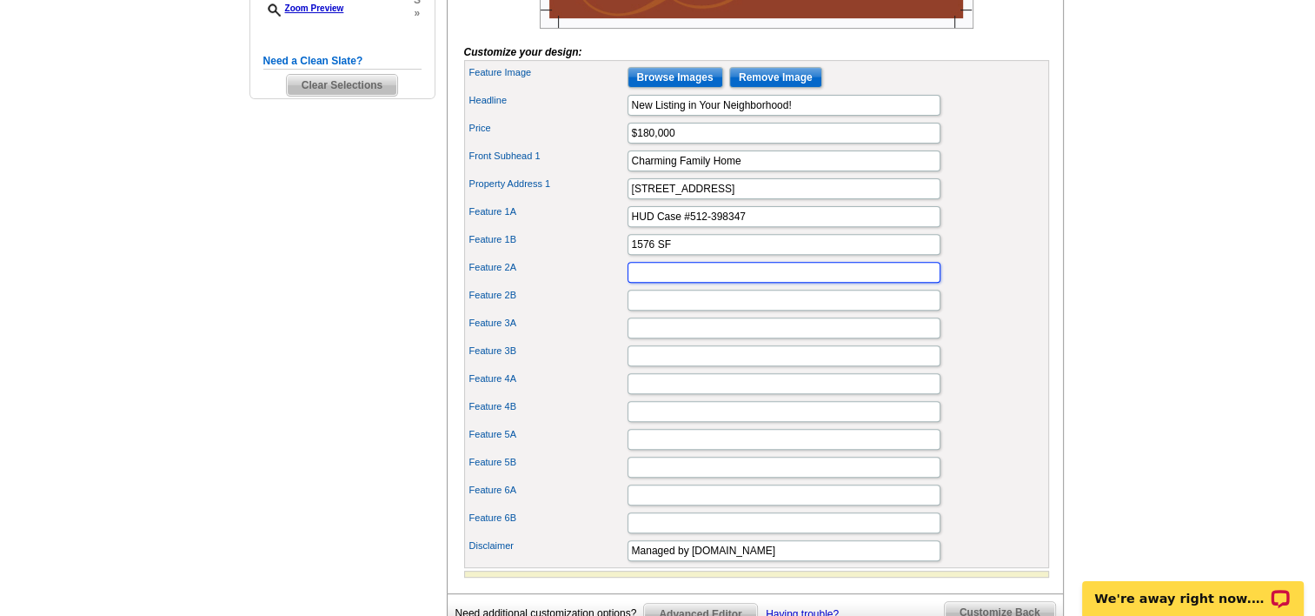
click at [689, 283] on input "Feature 2A" at bounding box center [784, 272] width 313 height 21
type input "1.79 acres"
click at [673, 310] on input "Feature 2B" at bounding box center [784, 300] width 313 height 21
type input "3 bedrooms"
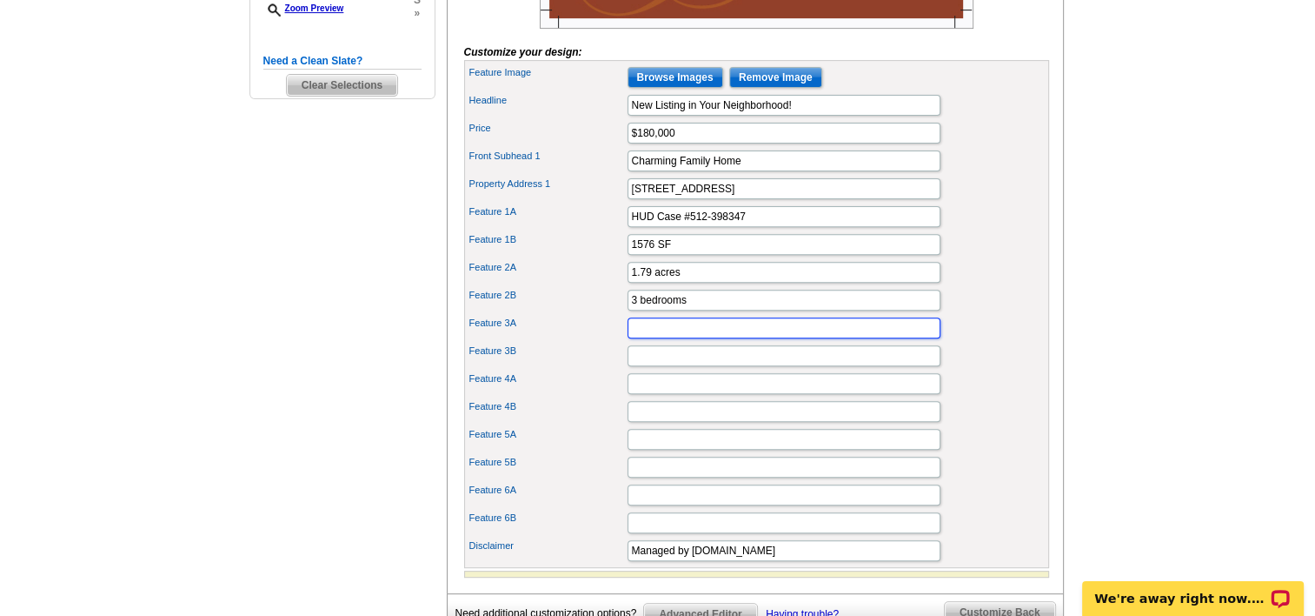
click at [647, 338] on input "Feature 3A" at bounding box center [784, 327] width 313 height 21
type input "2 full bathrooms"
click at [650, 366] on input "Feature 3B" at bounding box center [784, 355] width 313 height 21
type input "2 car garage"
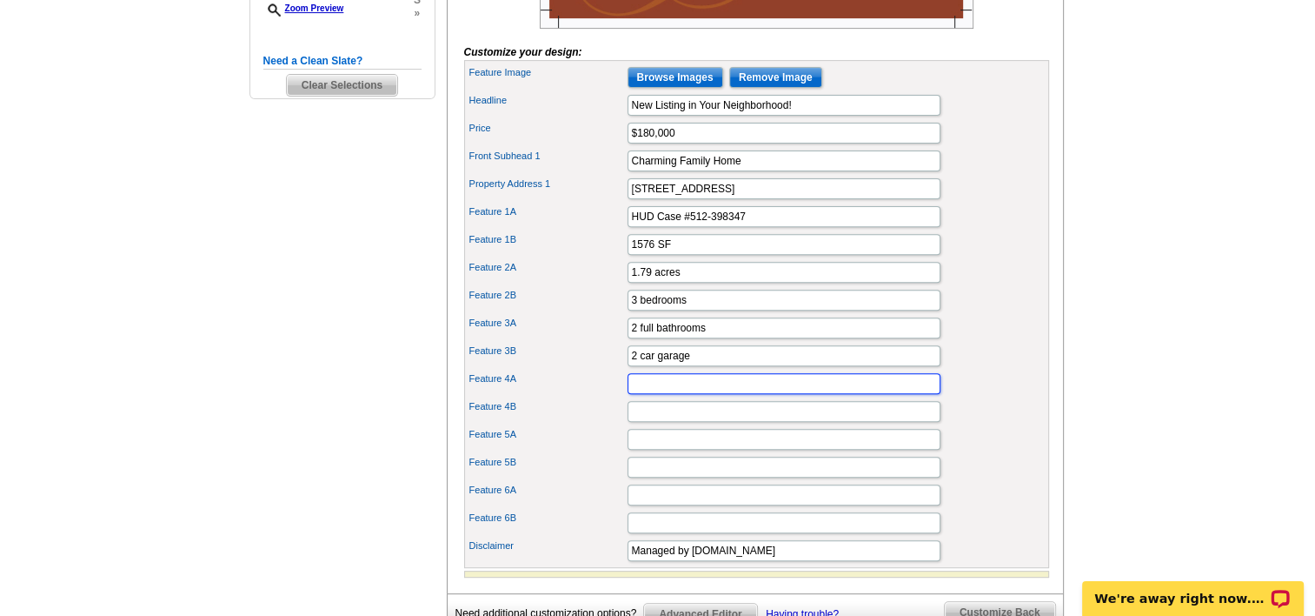
click at [657, 394] on input "Feature 4A" at bounding box center [784, 383] width 313 height 21
type input "Great Opportunity!"
click at [1155, 212] on main "Need Help? call [PHONE_NUMBER], chat with support, or have our designers make s…" at bounding box center [657, 112] width 1315 height 1211
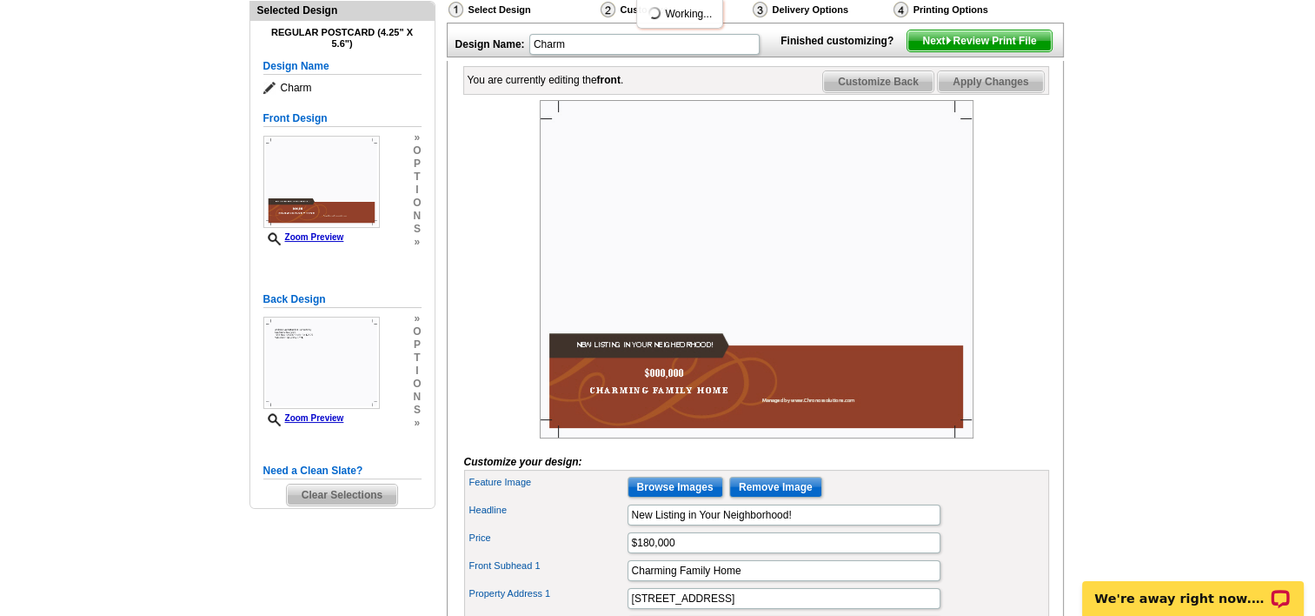
scroll to position [174, 0]
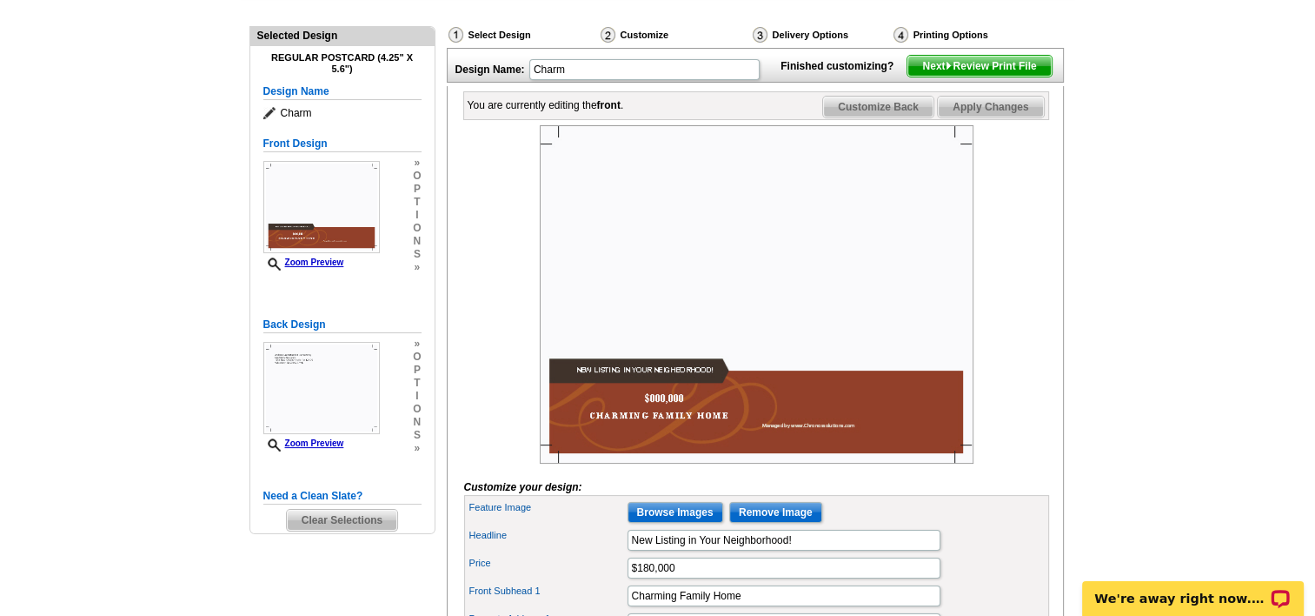
click at [992, 117] on span "Apply Changes" at bounding box center [990, 107] width 105 height 21
click at [993, 117] on span "Apply Changes" at bounding box center [990, 107] width 105 height 21
click at [992, 117] on span "Apply Changes" at bounding box center [990, 107] width 105 height 21
click at [1005, 117] on span "Apply Changes" at bounding box center [990, 107] width 105 height 21
click at [991, 327] on div at bounding box center [756, 294] width 585 height 338
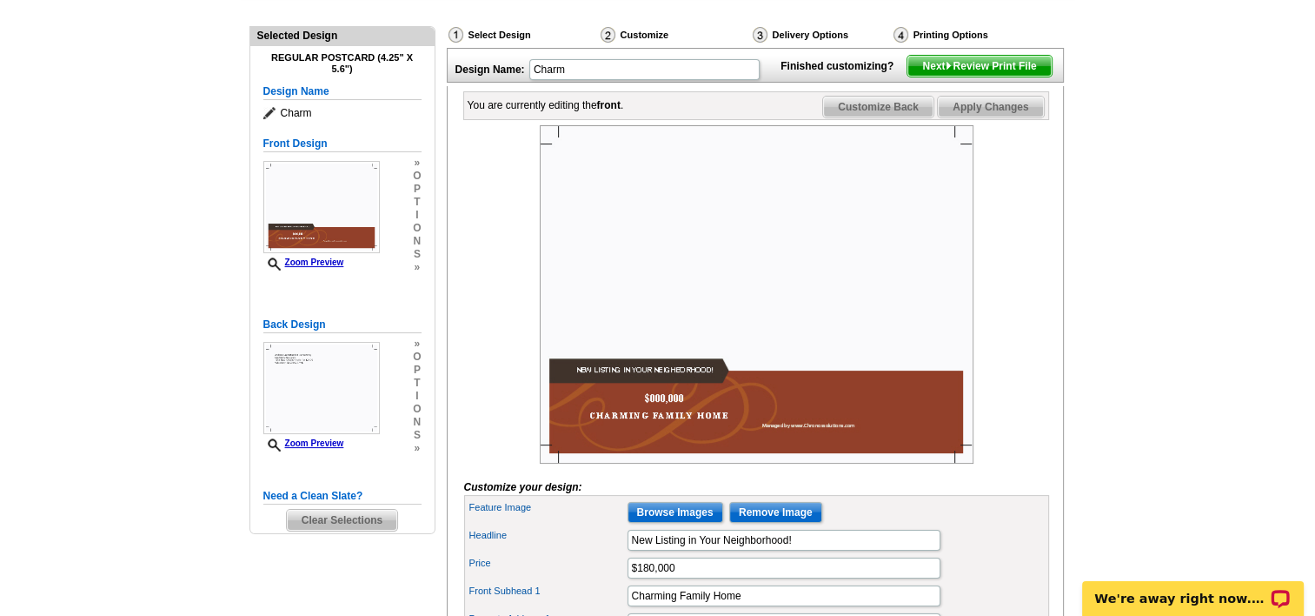
click at [995, 117] on span "Apply Changes" at bounding box center [990, 107] width 105 height 21
click at [1012, 261] on div at bounding box center [756, 294] width 585 height 338
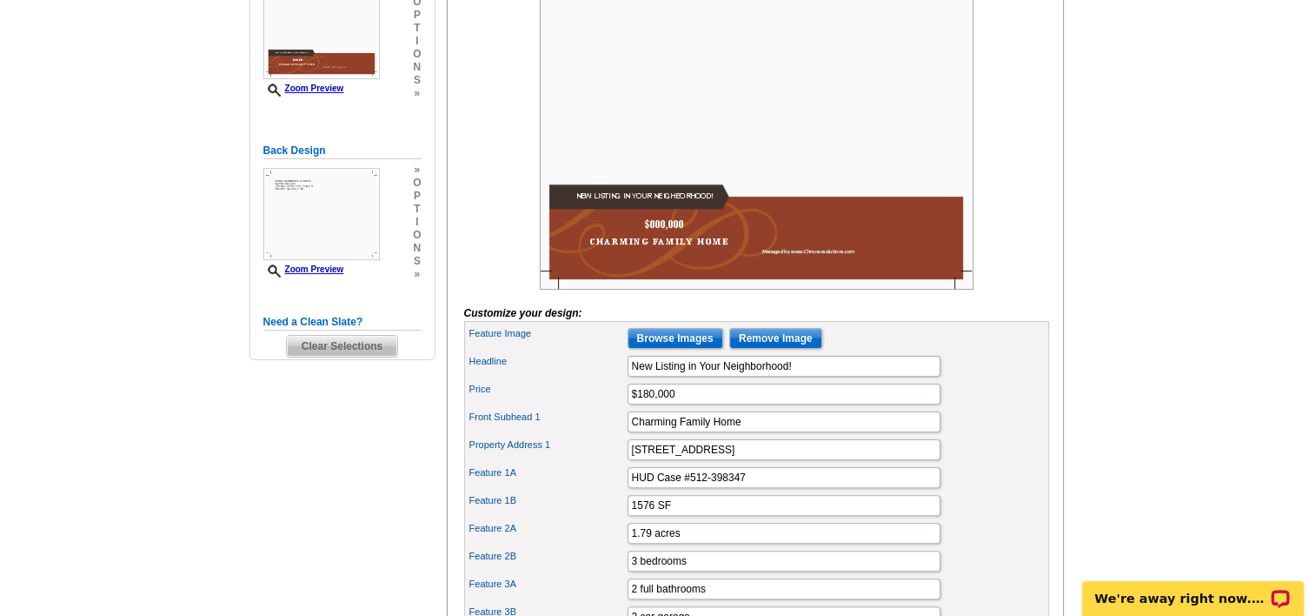
scroll to position [0, 0]
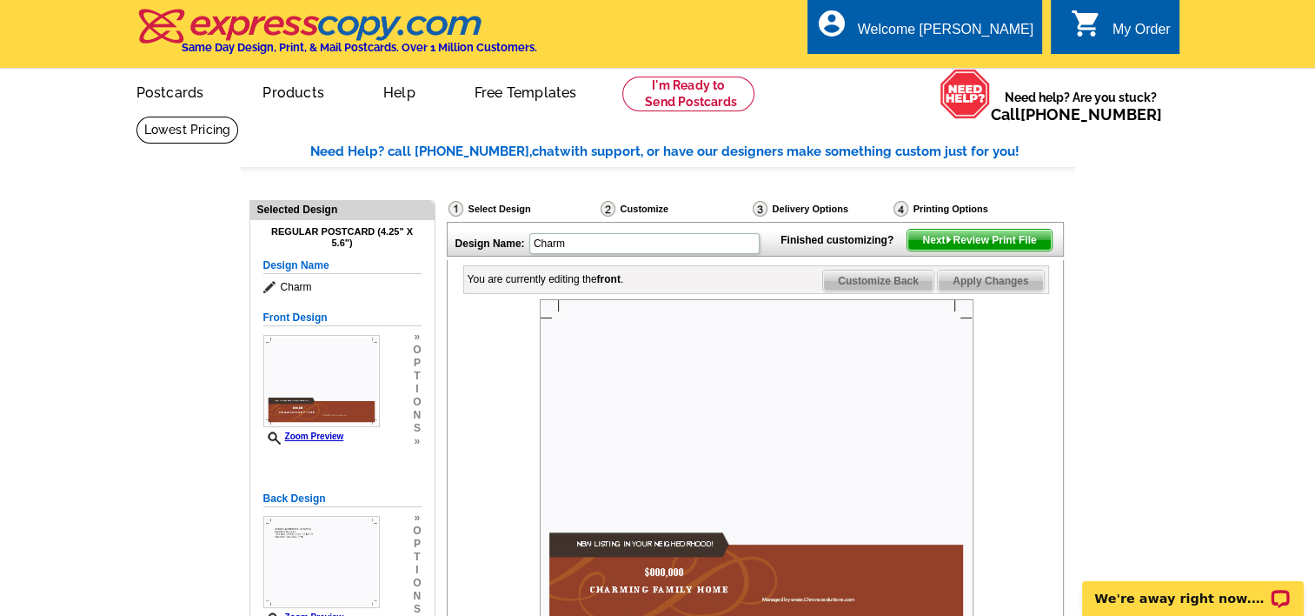
click at [996, 291] on span "Apply Changes" at bounding box center [990, 280] width 105 height 21
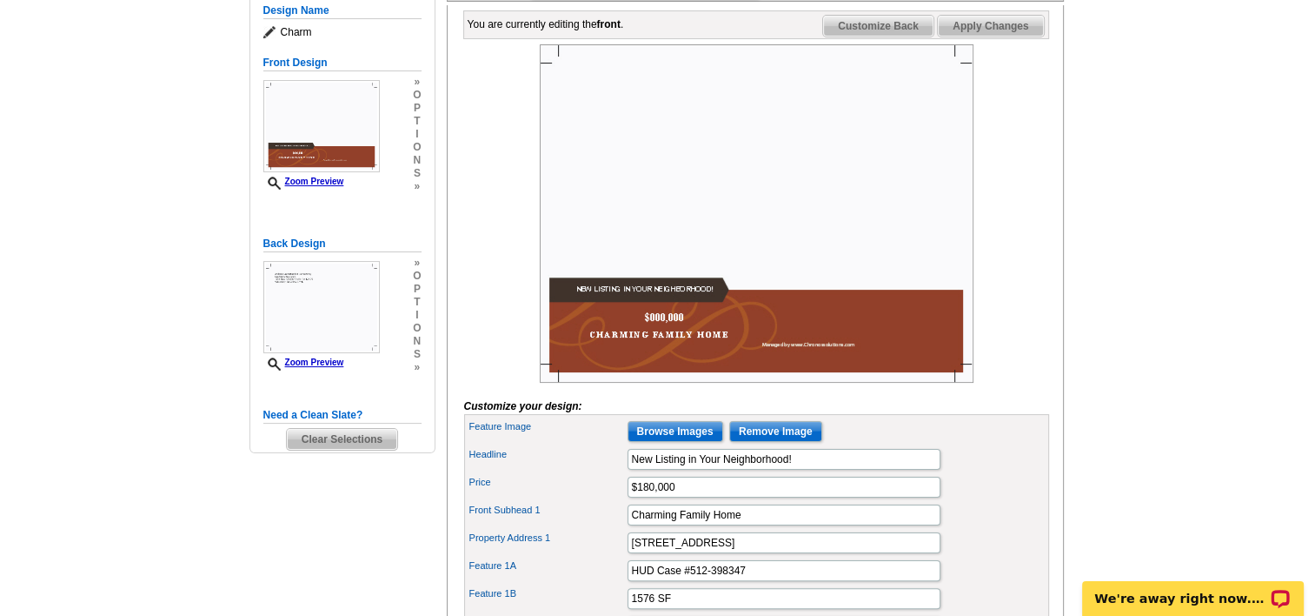
scroll to position [348, 0]
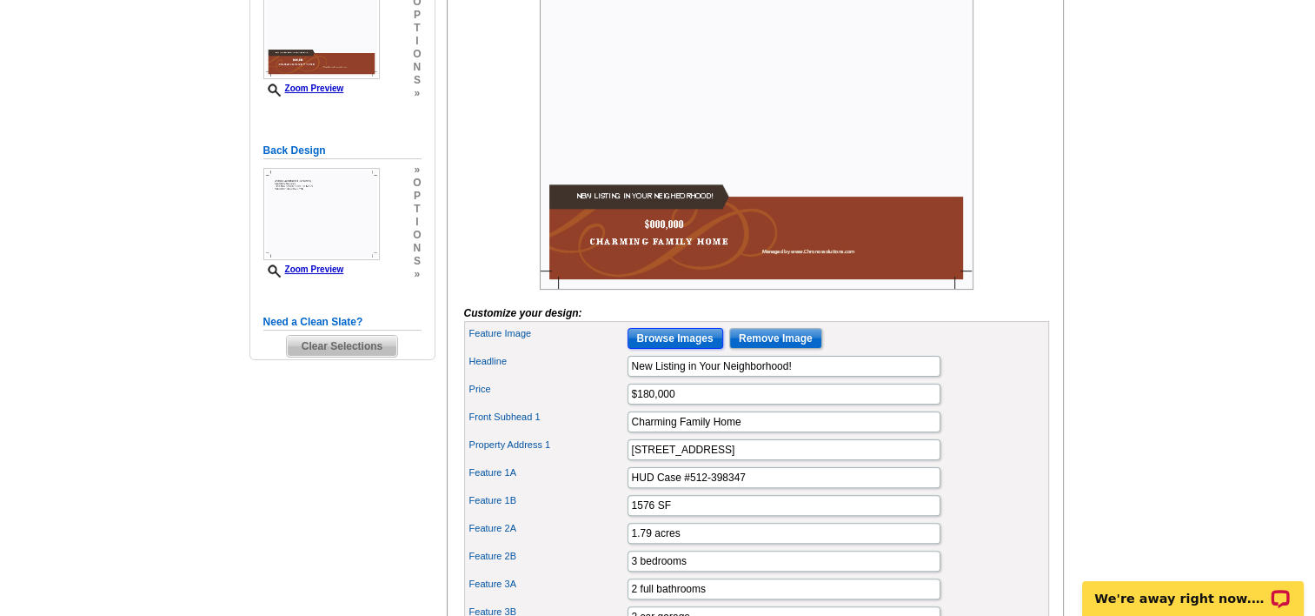
click at [663, 349] on input "Browse Images" at bounding box center [676, 338] width 96 height 21
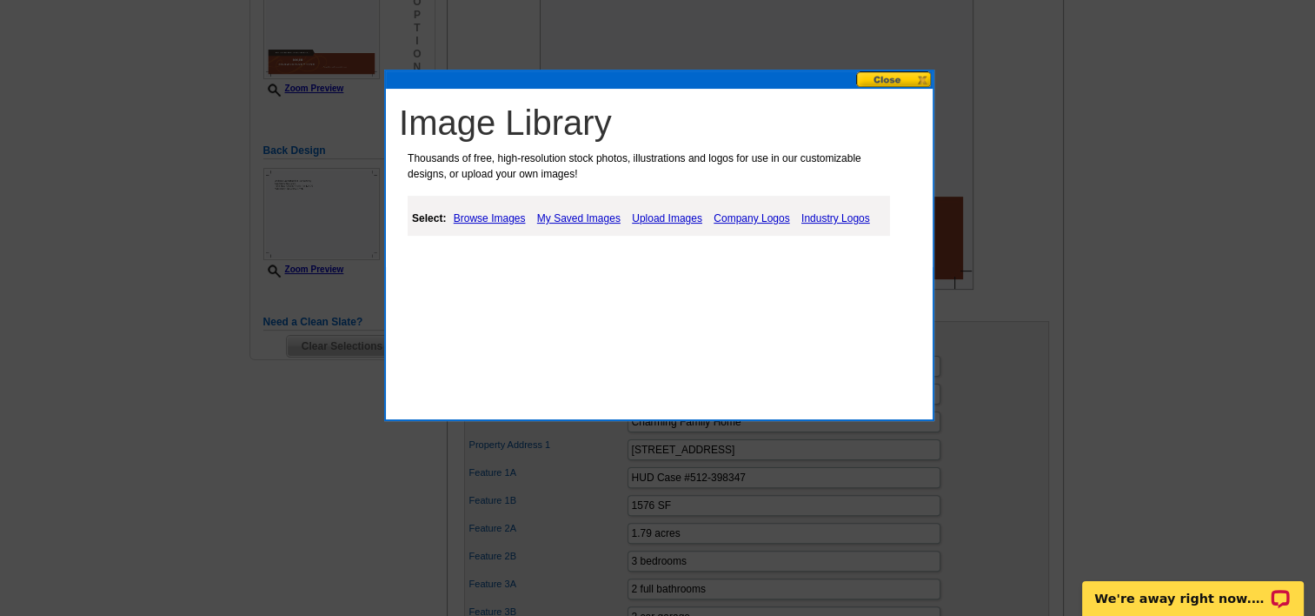
click at [569, 216] on link "My Saved Images" at bounding box center [579, 218] width 92 height 21
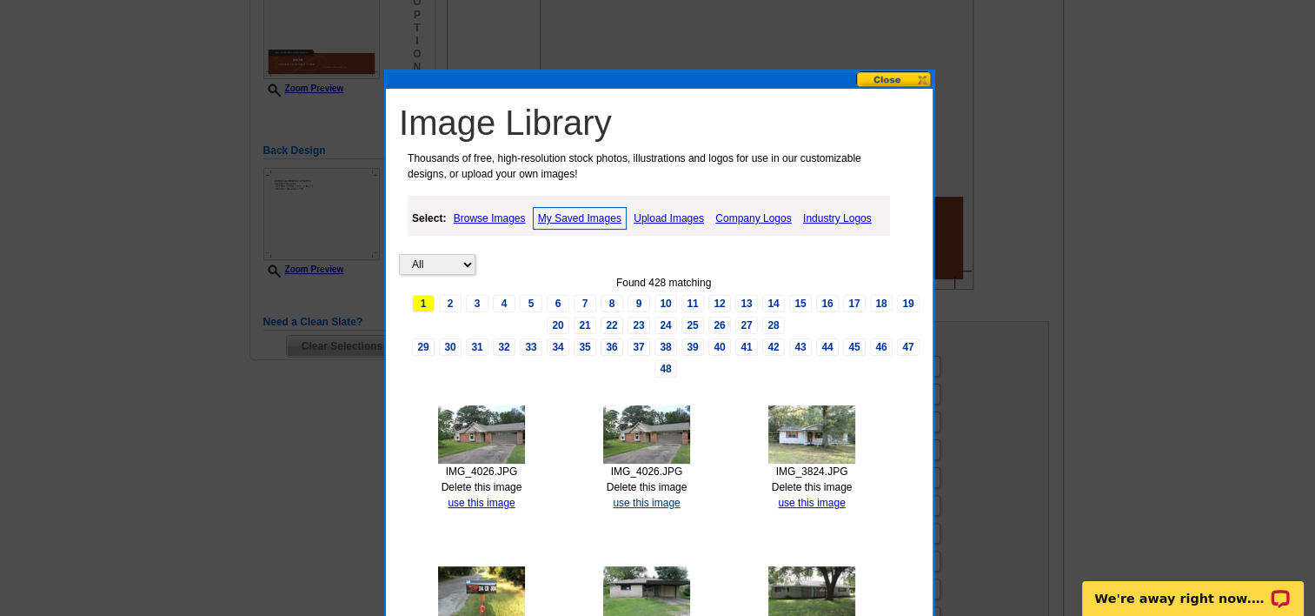
click at [633, 500] on link "use this image" at bounding box center [646, 502] width 67 height 12
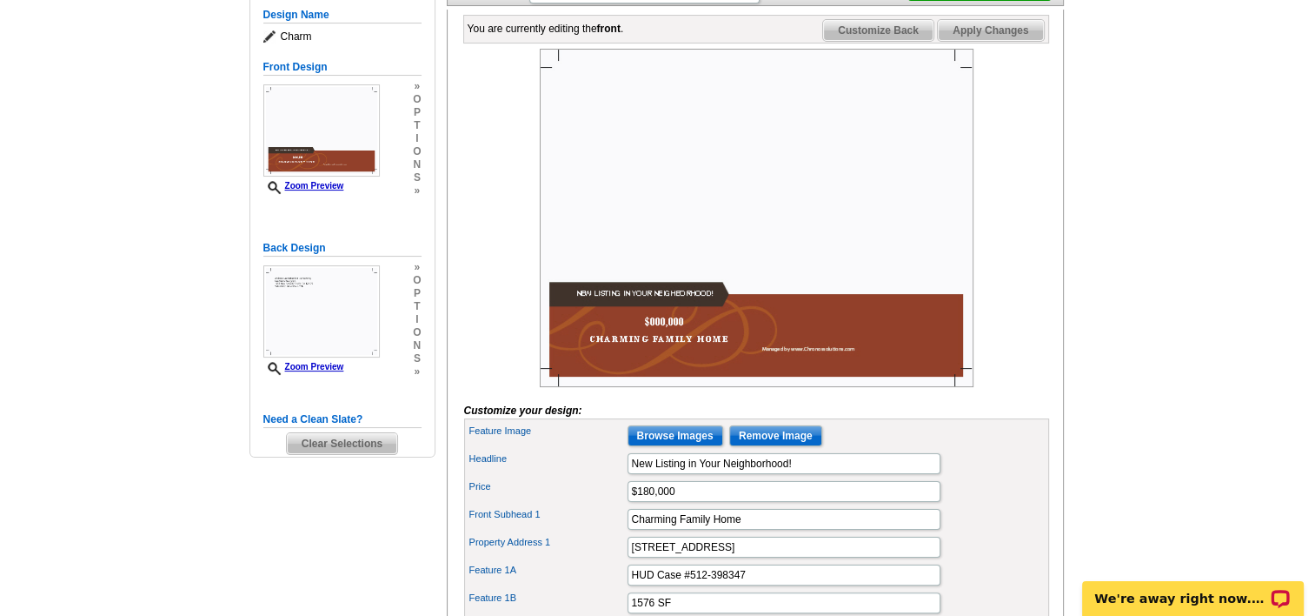
scroll to position [261, 0]
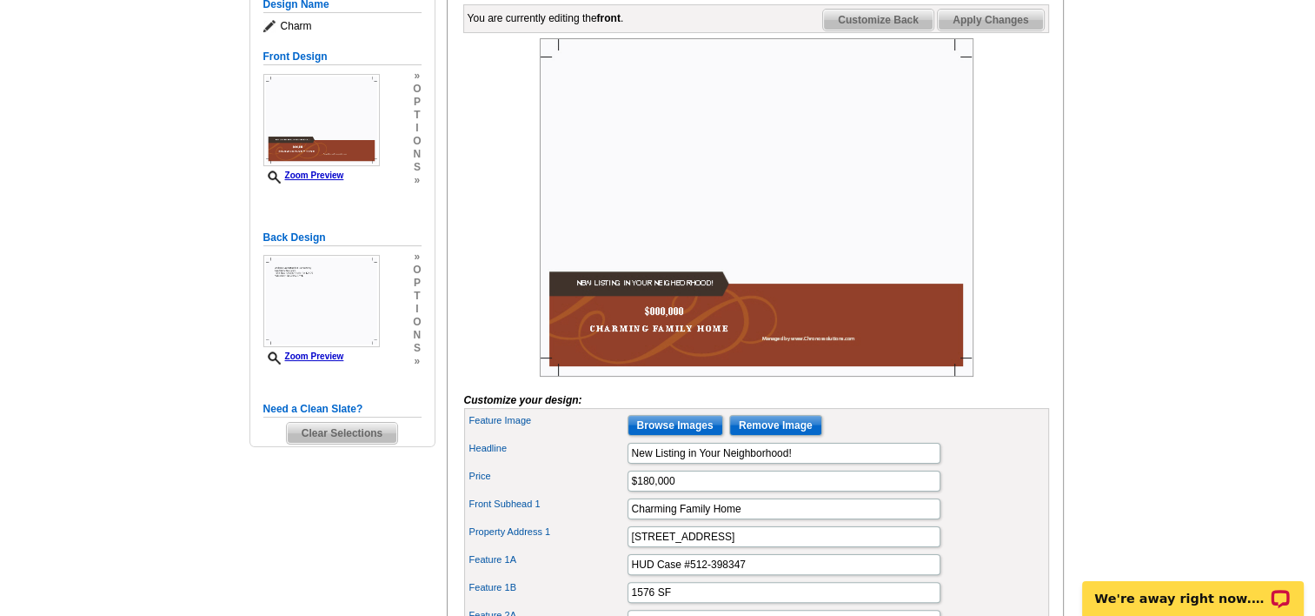
click at [996, 30] on span "Apply Changes" at bounding box center [990, 20] width 105 height 21
click at [874, 30] on span "Customize Back" at bounding box center [878, 20] width 110 height 21
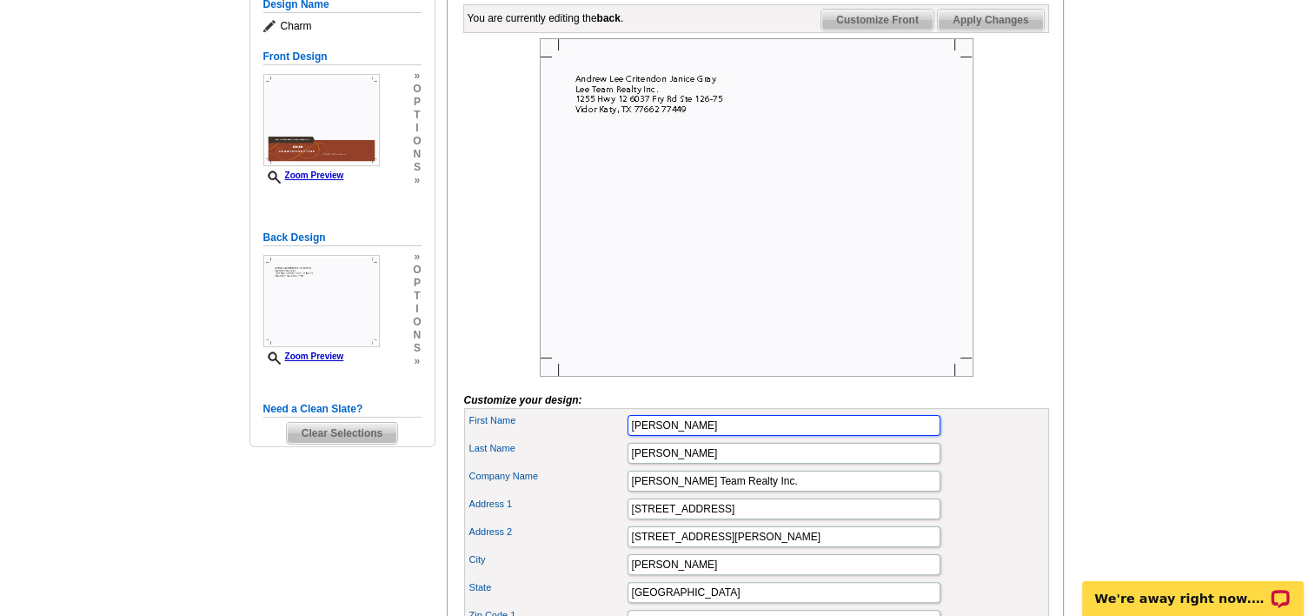
drag, startPoint x: 754, startPoint y: 455, endPoint x: 578, endPoint y: 455, distance: 175.6
click at [578, 439] on div "First Name [PERSON_NAME]" at bounding box center [757, 425] width 578 height 28
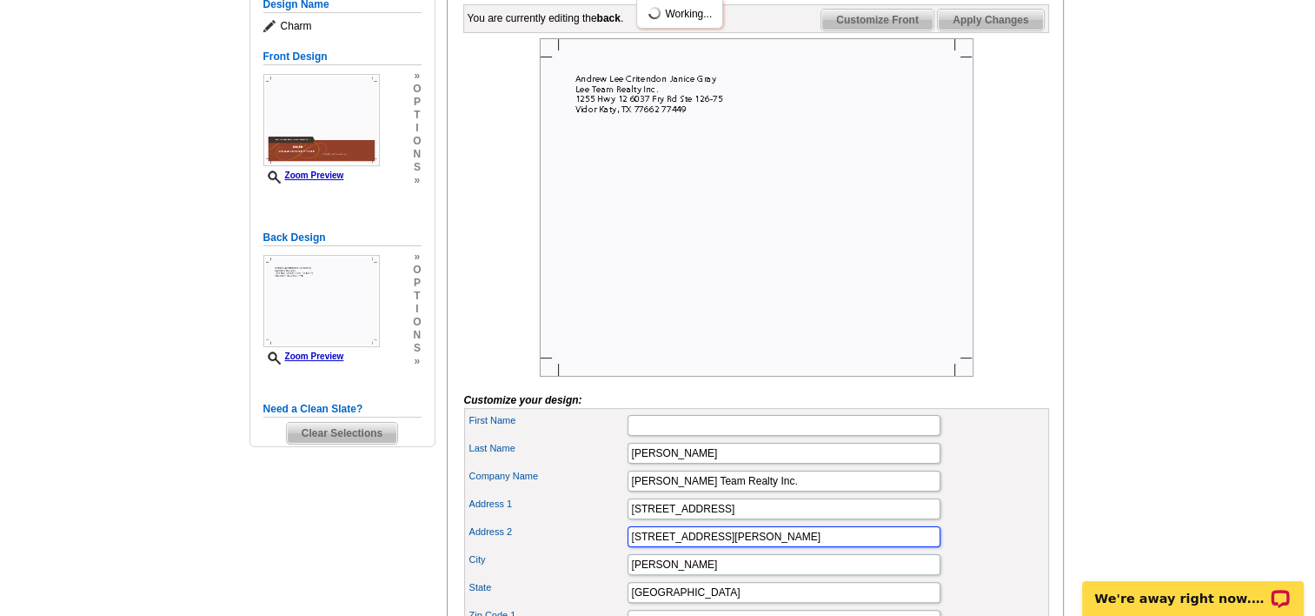
drag, startPoint x: 757, startPoint y: 560, endPoint x: 602, endPoint y: 563, distance: 155.7
click at [602, 550] on div "Address [STREET_ADDRESS][PERSON_NAME]" at bounding box center [757, 537] width 578 height 28
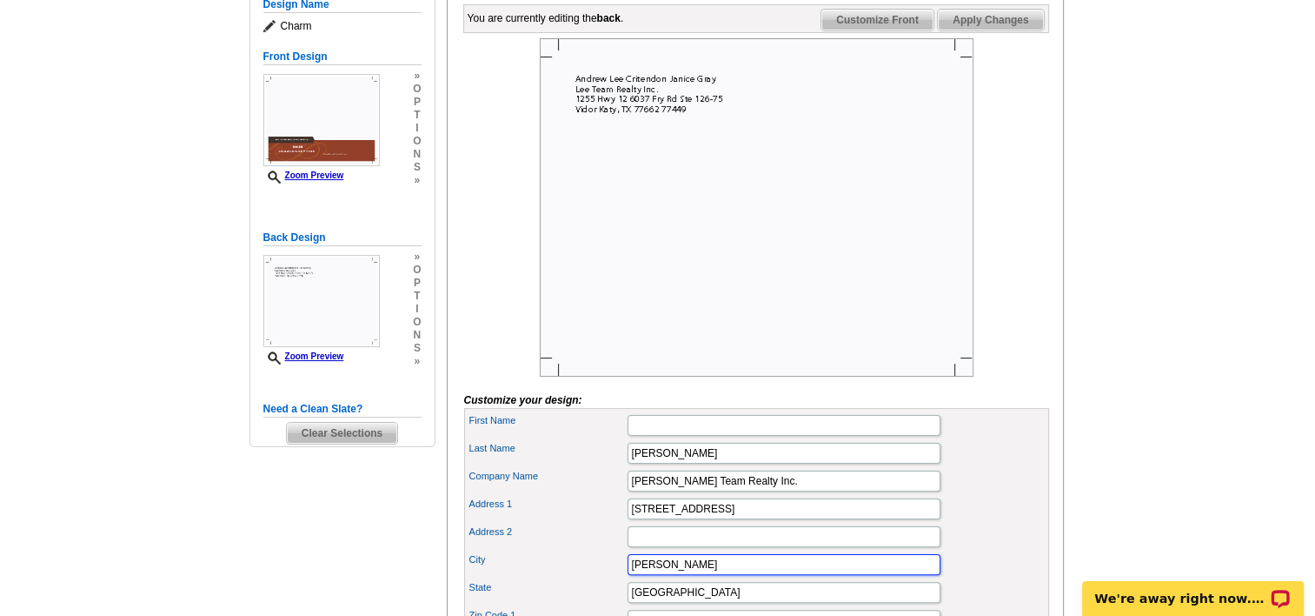
click at [694, 575] on input "[PERSON_NAME]" at bounding box center [784, 564] width 313 height 21
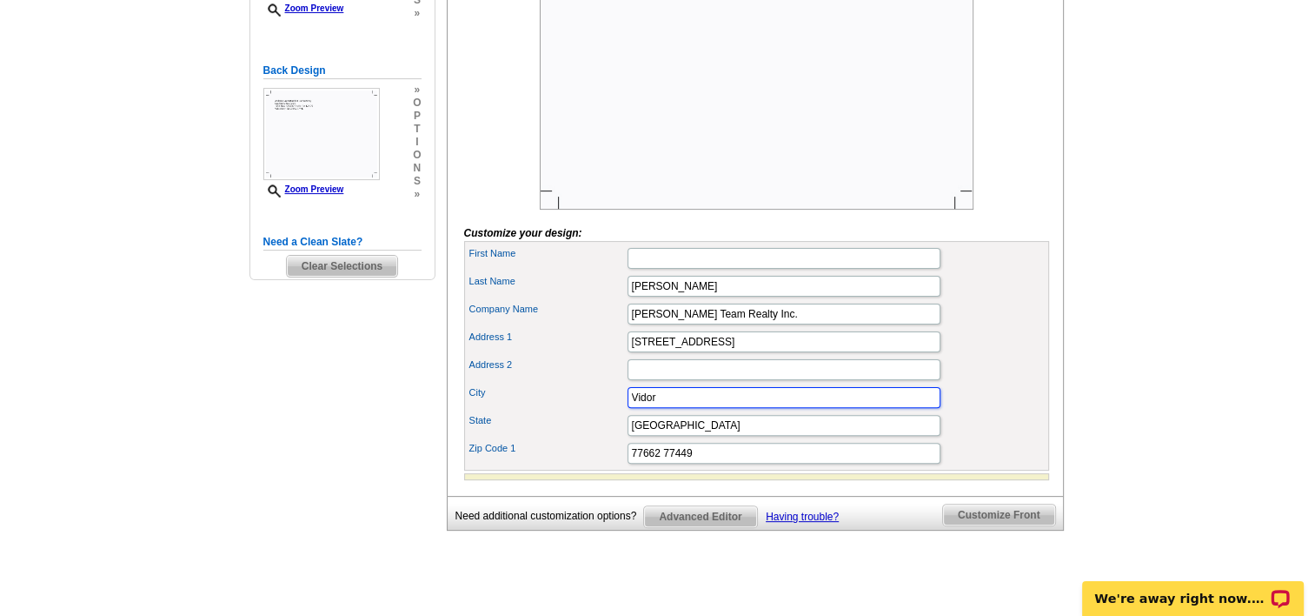
scroll to position [435, 0]
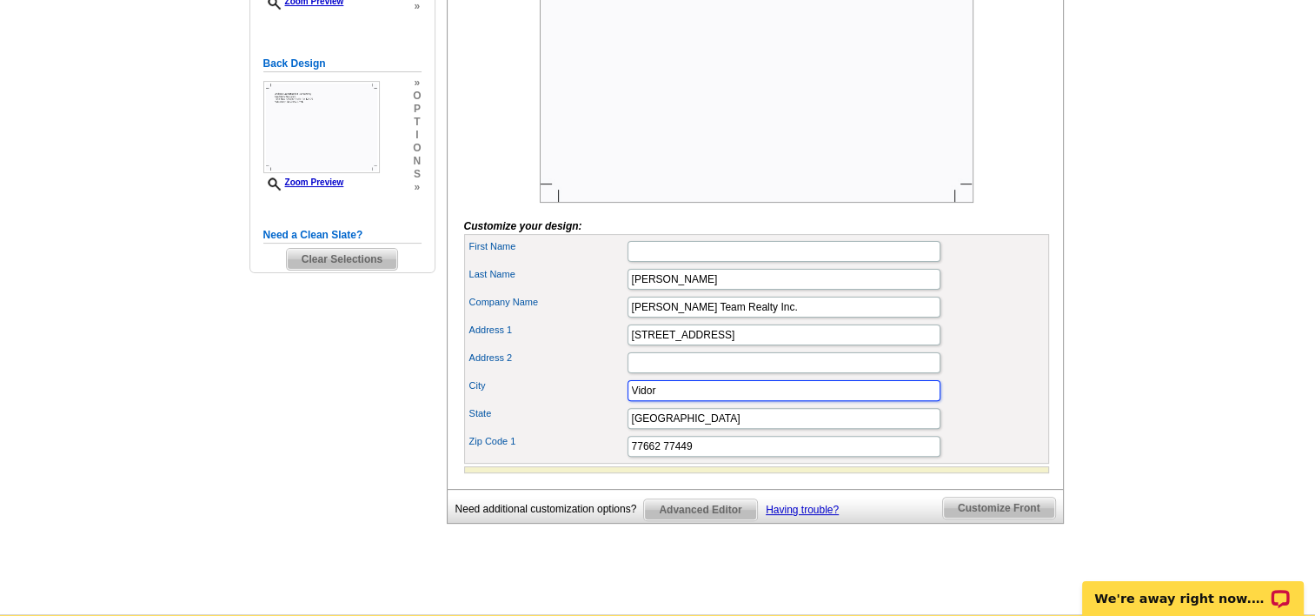
type input "Vidor"
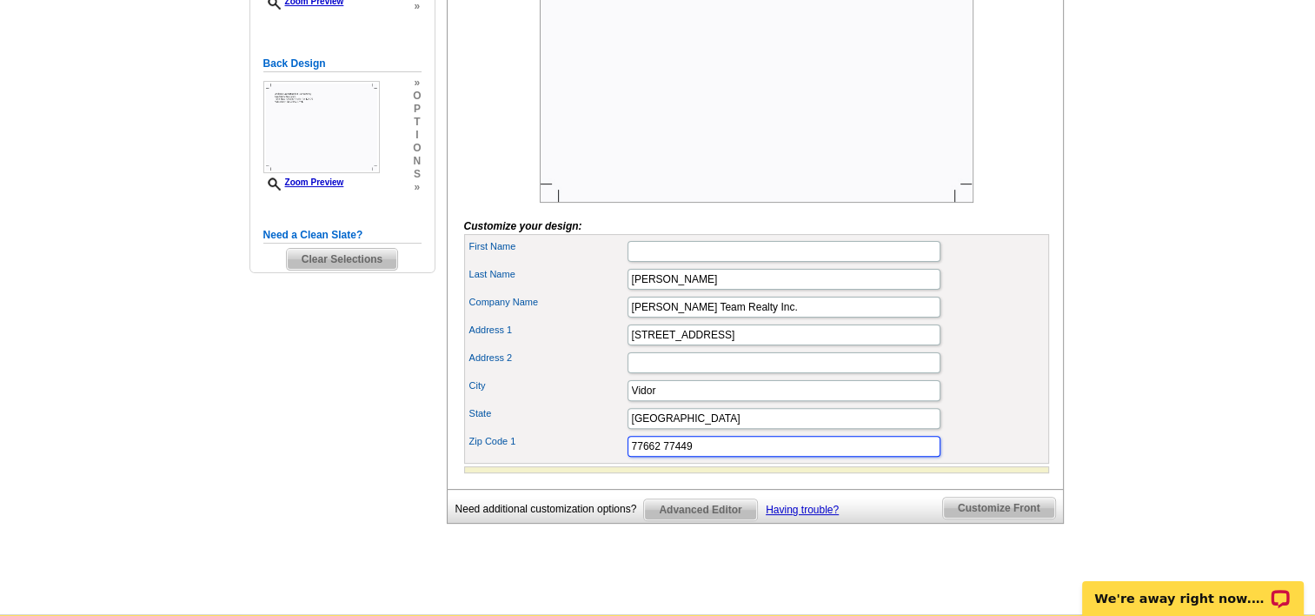
click at [723, 456] on input "77662 77449" at bounding box center [784, 446] width 313 height 21
type input "77662"
click at [689, 262] on input "First Name" at bounding box center [784, 251] width 313 height 21
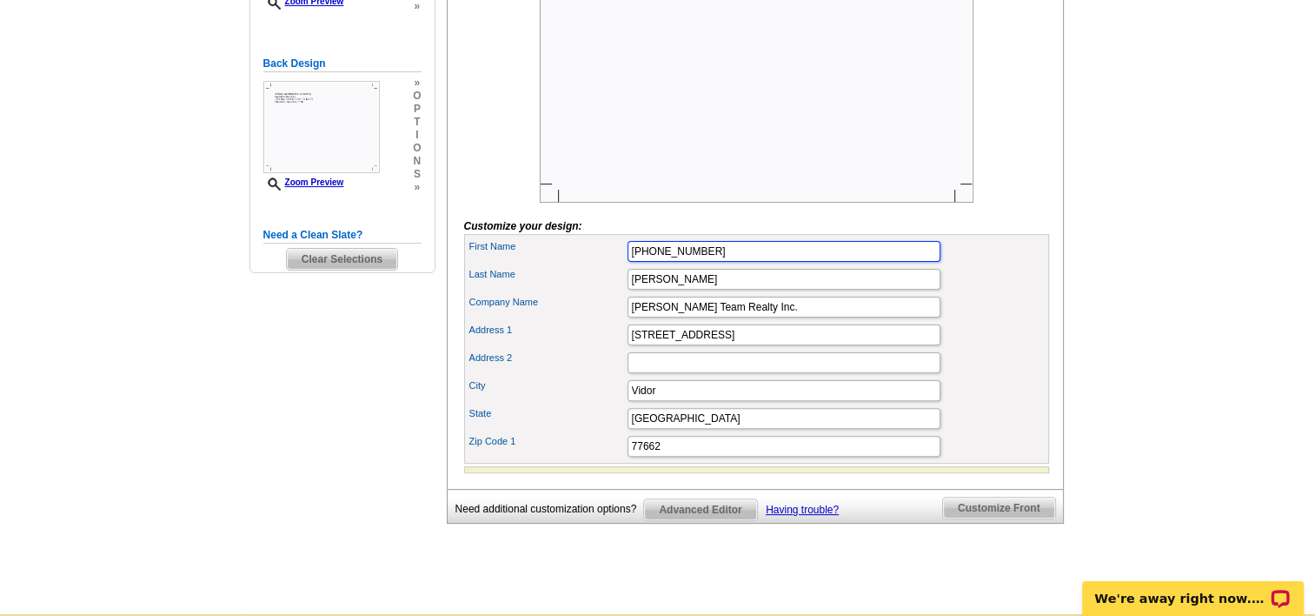
type input "[PHONE_NUMBER]"
click at [996, 321] on div "Company Name [PERSON_NAME] Team Realty Inc." at bounding box center [757, 307] width 578 height 28
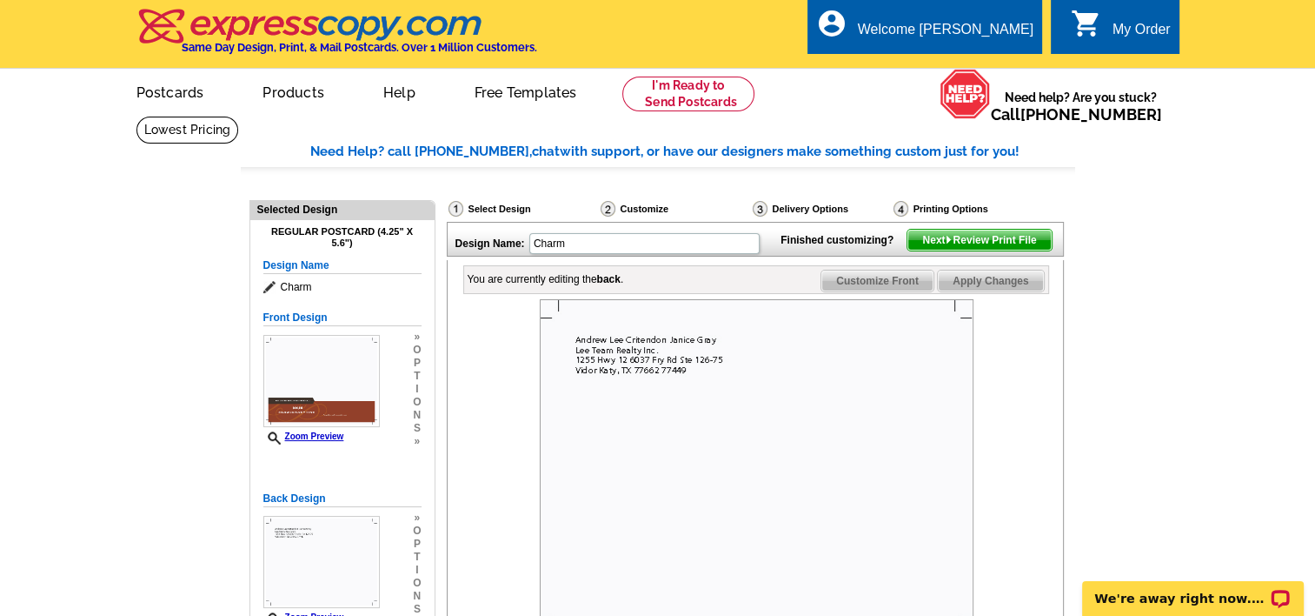
click at [1009, 291] on span "Apply Changes" at bounding box center [990, 280] width 105 height 21
click at [990, 291] on span "Apply Changes" at bounding box center [990, 280] width 105 height 21
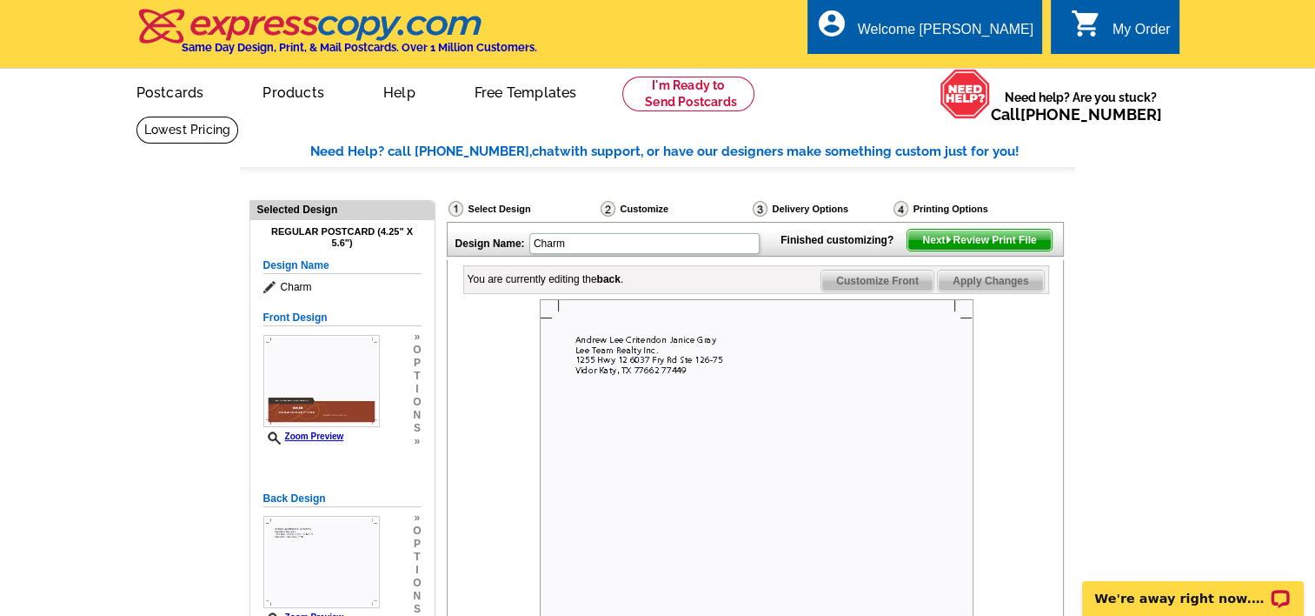
click at [990, 291] on span "Apply Changes" at bounding box center [990, 280] width 105 height 21
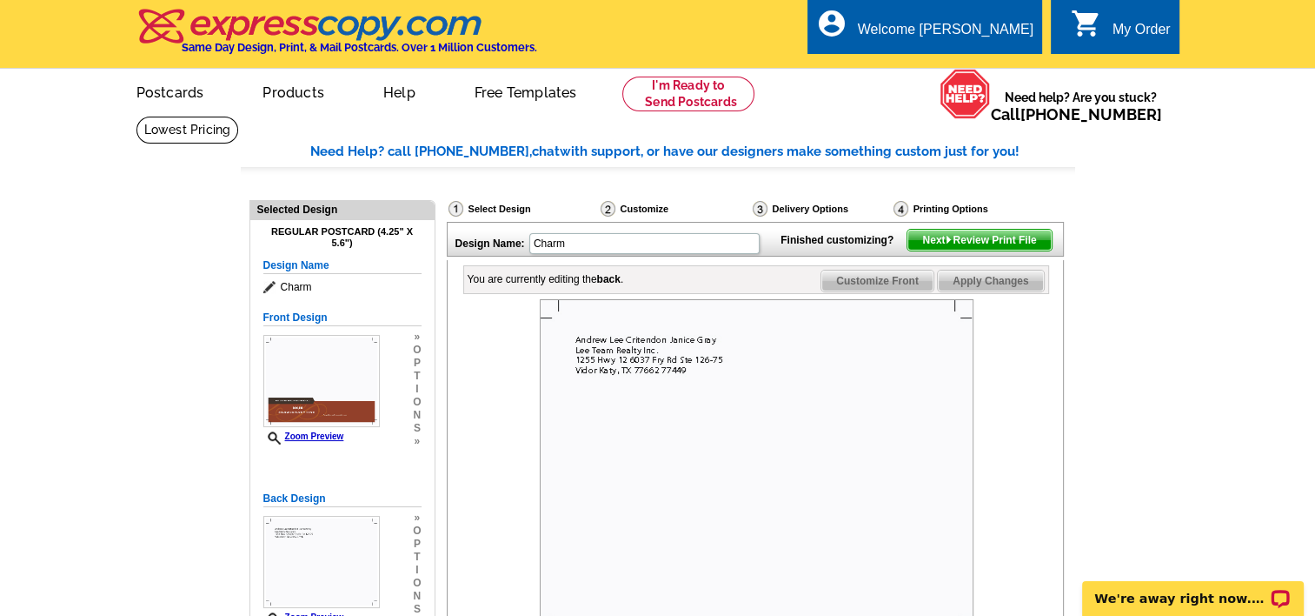
click at [990, 291] on span "Apply Changes" at bounding box center [990, 280] width 105 height 21
click at [974, 291] on span "Apply Changes" at bounding box center [990, 280] width 105 height 21
click at [995, 250] on span "Next Review Print File" at bounding box center [979, 240] width 143 height 21
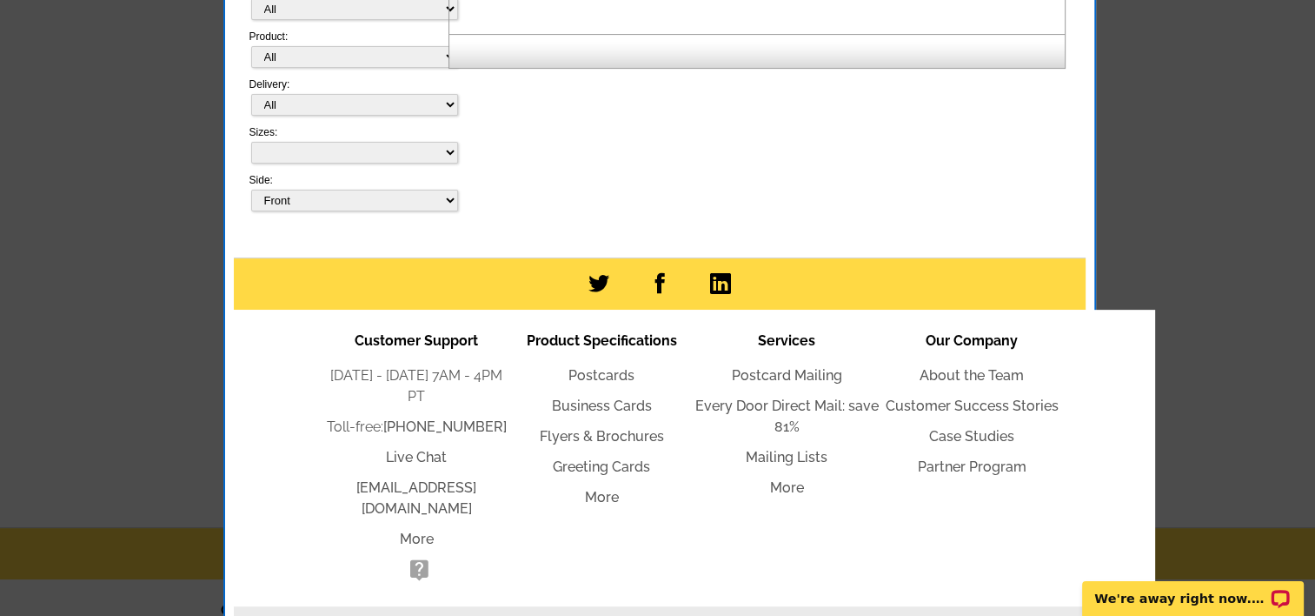
scroll to position [174, 0]
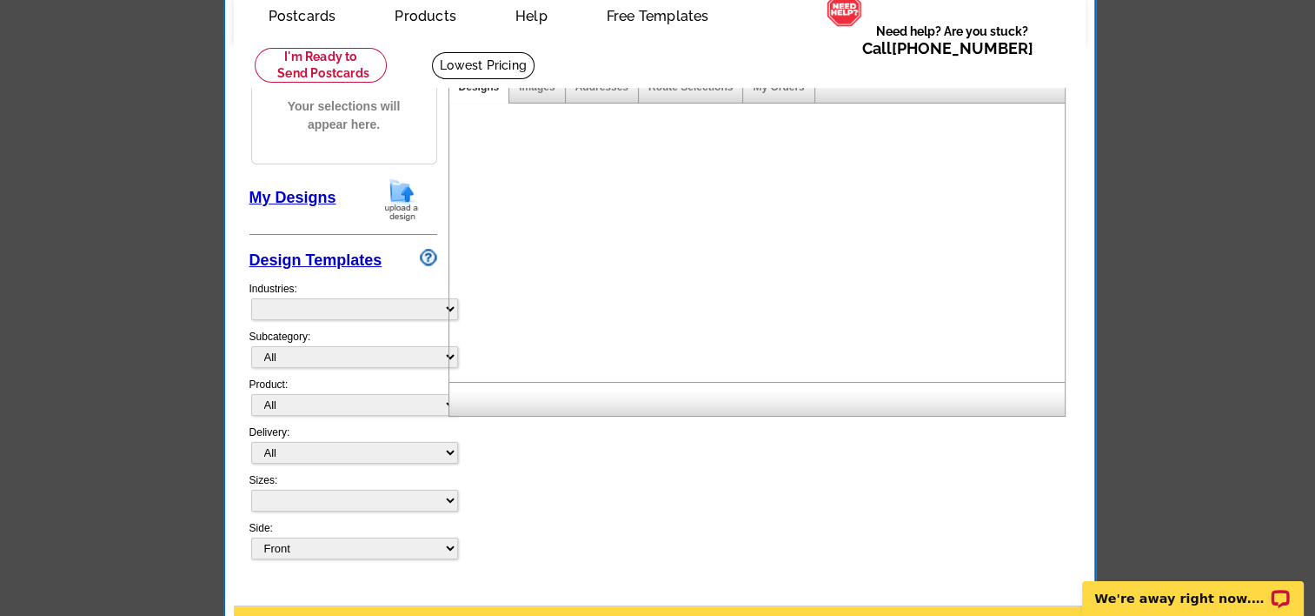
click at [776, 44] on ul "picture_in_picture Postcards store_mall_directory Products keyboard_arrow_down …" at bounding box center [508, 40] width 535 height 96
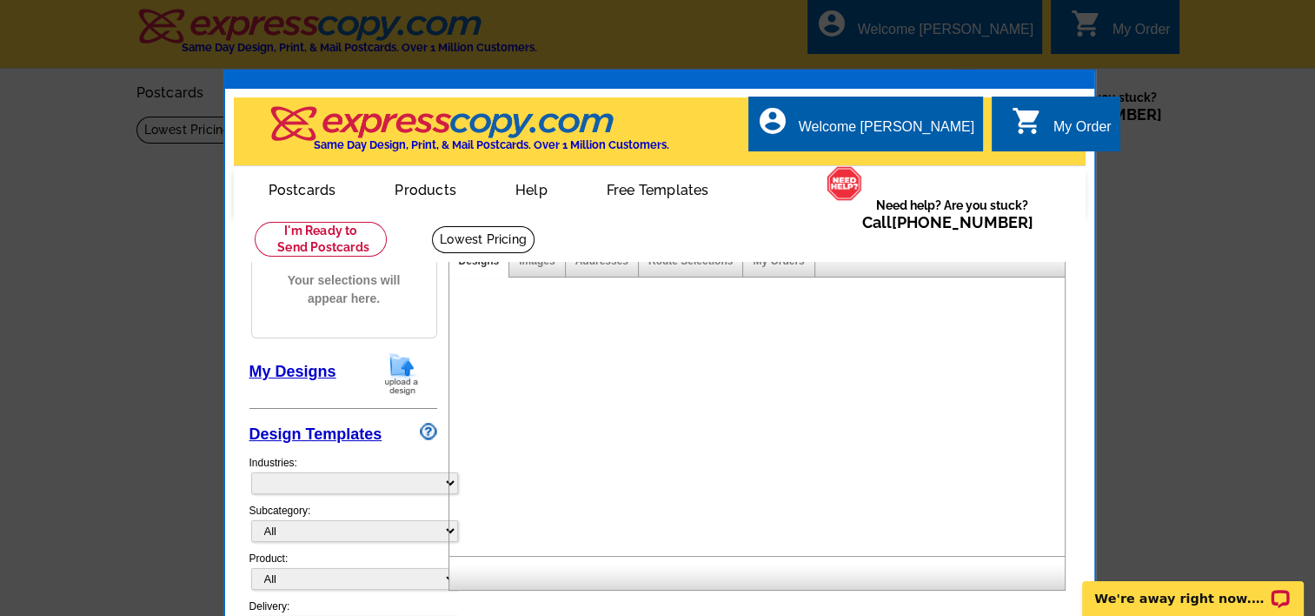
scroll to position [0, 0]
click at [1202, 212] on div at bounding box center [657, 308] width 1315 height 616
